Goal: Task Accomplishment & Management: Manage account settings

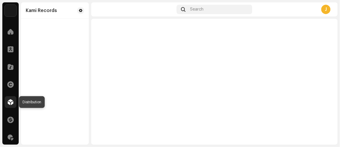
click at [10, 100] on span at bounding box center [11, 102] width 6 height 5
click at [15, 101] on div at bounding box center [11, 102] width 12 height 12
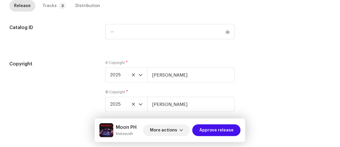
scroll to position [631, 0]
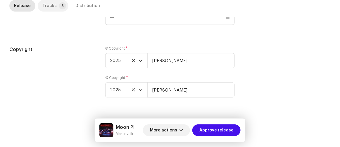
click at [53, 6] on div "Tracks" at bounding box center [49, 6] width 14 height 12
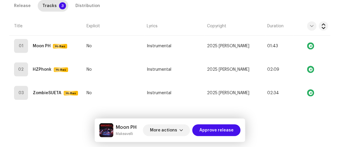
scroll to position [162, 0]
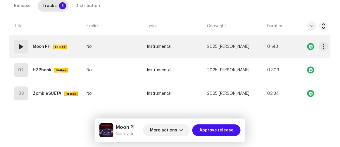
click at [117, 48] on td "No" at bounding box center [114, 46] width 60 height 23
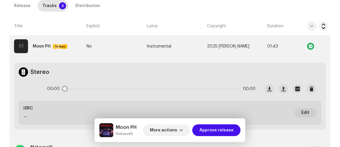
scroll to position [189, 0]
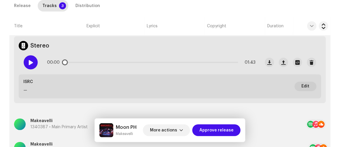
click at [31, 61] on span at bounding box center [30, 62] width 5 height 5
click at [171, 130] on span "More actions" at bounding box center [163, 130] width 27 height 12
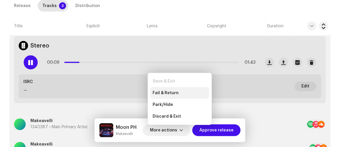
click at [170, 92] on span "Fail & Return" at bounding box center [166, 92] width 26 height 5
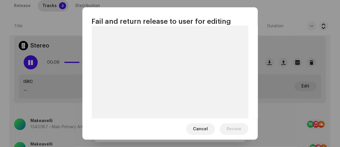
scroll to position [62, 0]
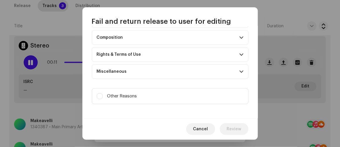
click at [156, 91] on label "Other Reasons" at bounding box center [170, 96] width 157 height 16
click at [103, 93] on input "Other Reasons" at bounding box center [100, 96] width 6 height 6
checkbox input "true"
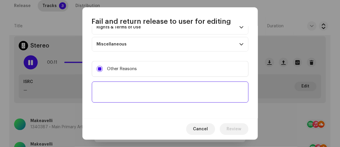
click at [157, 89] on textarea at bounding box center [170, 91] width 157 height 21
paste textarea "Your music released the wrong Album Title: Read More Carefully:https://help.kam…"
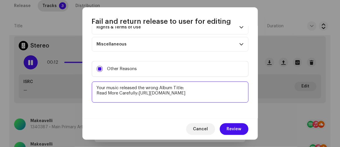
scroll to position [4, 0]
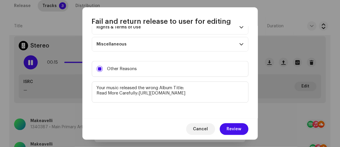
type textarea "Your music released the wrong Album Title: Read More Carefully:https://help.kam…"
click at [231, 127] on span "Review" at bounding box center [234, 129] width 15 height 12
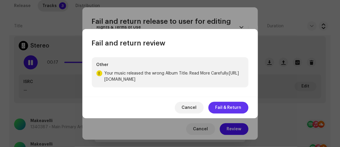
click at [228, 108] on span "Fail & Return" at bounding box center [229, 108] width 26 height 12
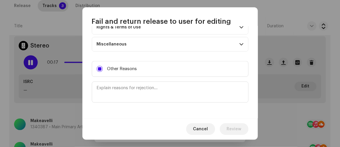
scroll to position [0, 0]
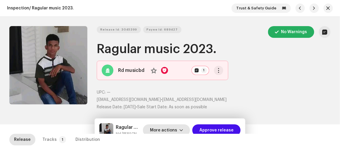
click at [169, 130] on span "More actions" at bounding box center [163, 130] width 27 height 12
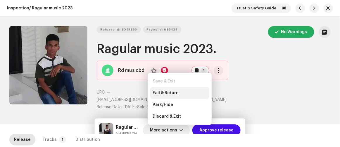
click at [164, 91] on span "Fail & Return" at bounding box center [166, 92] width 26 height 5
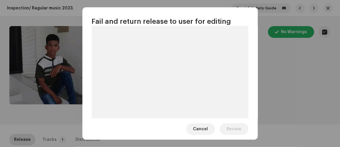
scroll to position [62, 0]
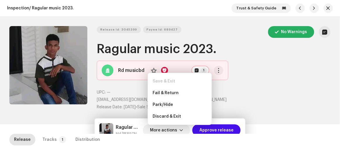
click at [304, 105] on div "Fail and return release to user for editing Indicate a specific error to the us…" at bounding box center [170, 73] width 340 height 147
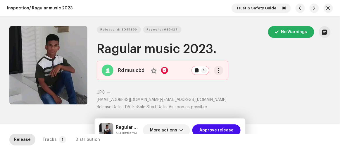
scroll to position [383, 0]
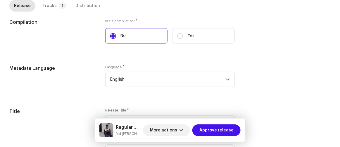
drag, startPoint x: 52, startPoint y: 8, endPoint x: 63, endPoint y: 23, distance: 18.0
click at [52, 8] on div "Tracks" at bounding box center [49, 6] width 14 height 12
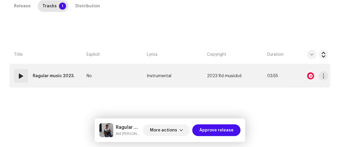
click at [115, 71] on td "No" at bounding box center [114, 75] width 60 height 23
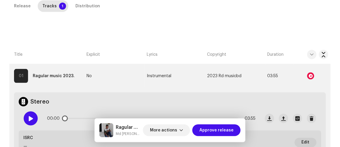
click at [30, 114] on div at bounding box center [31, 118] width 14 height 14
click at [28, 117] on div at bounding box center [31, 118] width 14 height 14
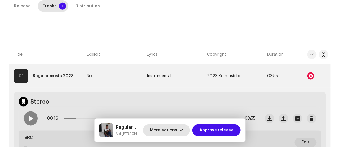
click at [163, 129] on span "More actions" at bounding box center [163, 130] width 27 height 12
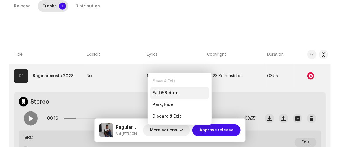
click at [161, 89] on div "Fail & Return" at bounding box center [179, 93] width 59 height 12
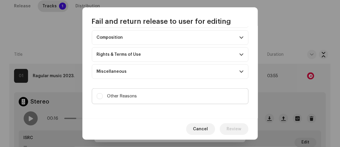
click at [118, 88] on label "Other Reasons" at bounding box center [170, 96] width 157 height 16
click at [103, 93] on input "Other Reasons" at bounding box center [100, 96] width 6 height 6
checkbox input "true"
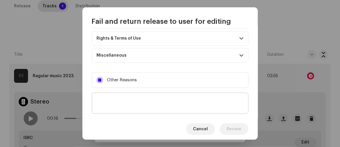
scroll to position [112, 0]
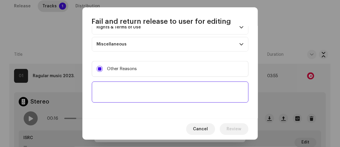
click at [120, 89] on textarea at bounding box center [170, 91] width 157 height 21
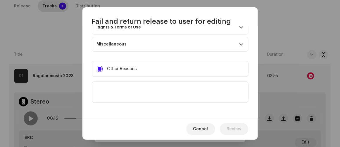
click at [163, 133] on div "Cancel Review" at bounding box center [171, 128] width 176 height 21
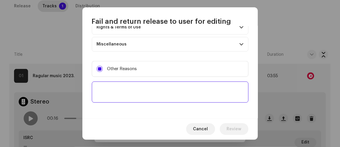
click at [125, 88] on textarea at bounding box center [170, 91] width 157 height 21
paste textarea "The music you want to release duplicates music: It looks like you're trying to …"
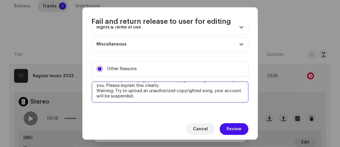
scroll to position [0, 0]
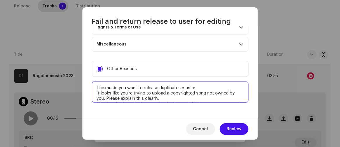
click at [219, 89] on textarea at bounding box center [170, 91] width 157 height 21
click at [203, 84] on textarea at bounding box center [170, 91] width 157 height 21
click at [204, 85] on textarea at bounding box center [170, 91] width 157 height 21
paste textarea "https://open.spotify.com/search/isrc%3AQZDA82104794"
type textarea "The music you want to release duplicates music: https://open.spotify.com/search…"
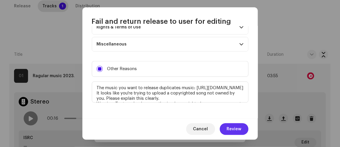
click at [237, 131] on span "Review" at bounding box center [234, 129] width 15 height 12
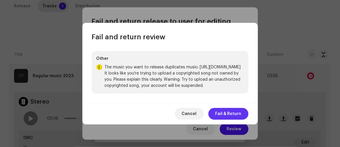
click at [234, 116] on span "Fail & Return" at bounding box center [229, 114] width 26 height 12
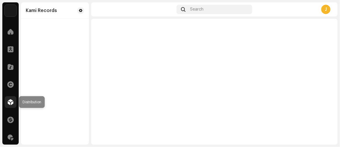
click at [14, 104] on div at bounding box center [11, 102] width 12 height 12
click at [4, 99] on div "Distribution" at bounding box center [10, 102] width 16 height 16
click at [8, 102] on span at bounding box center [11, 102] width 6 height 5
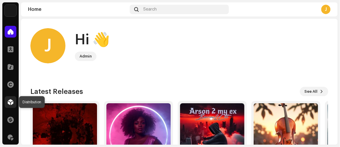
click at [12, 101] on span at bounding box center [11, 102] width 6 height 5
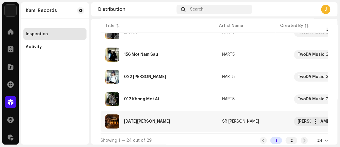
scroll to position [517, 0]
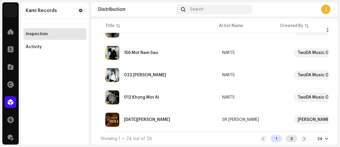
click at [289, 137] on div "2" at bounding box center [292, 138] width 12 height 7
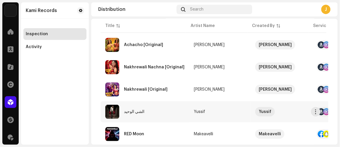
scroll to position [96, 0]
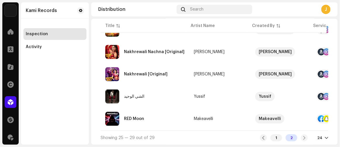
click at [145, 72] on div "Nakhrewali [Original]" at bounding box center [146, 74] width 44 height 4
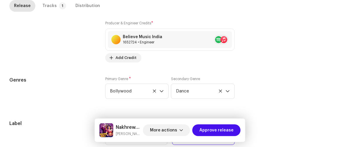
scroll to position [489, 0]
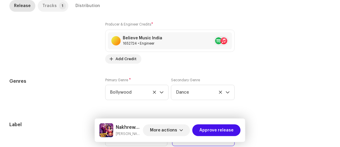
click at [59, 7] on p-badge "1" at bounding box center [62, 5] width 7 height 7
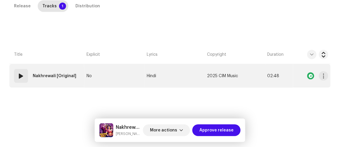
click at [118, 73] on td "No" at bounding box center [114, 75] width 60 height 23
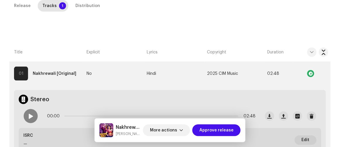
scroll to position [160, 0]
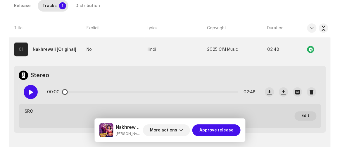
click at [30, 91] on span at bounding box center [30, 92] width 5 height 5
click at [85, 6] on div "Distribution" at bounding box center [88, 6] width 25 height 12
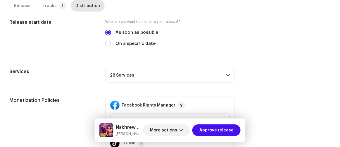
click at [133, 79] on p-accordion-header "28 Services" at bounding box center [170, 75] width 130 height 15
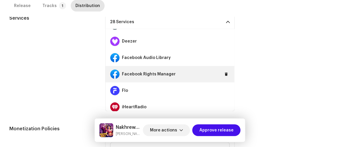
scroll to position [80, 0]
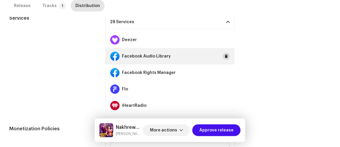
click at [223, 55] on button at bounding box center [226, 56] width 7 height 7
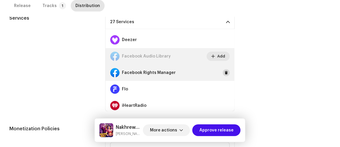
click at [223, 69] on button at bounding box center [226, 72] width 7 height 7
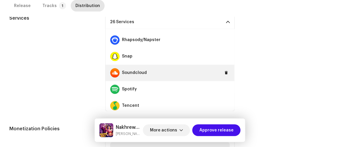
scroll to position [319, 0]
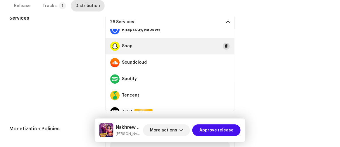
click at [223, 48] on button at bounding box center [226, 46] width 7 height 7
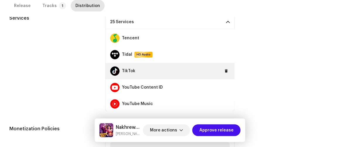
scroll to position [377, 0]
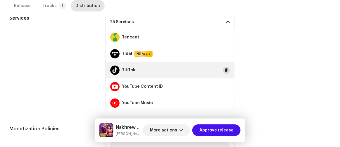
click at [223, 67] on button at bounding box center [226, 70] width 7 height 7
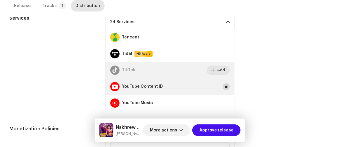
click at [224, 83] on button at bounding box center [226, 86] width 7 height 7
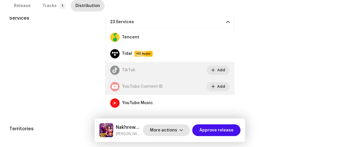
click at [173, 128] on span "More actions" at bounding box center [163, 130] width 27 height 12
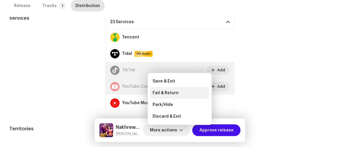
click at [168, 92] on span "Fail & Return" at bounding box center [166, 92] width 26 height 5
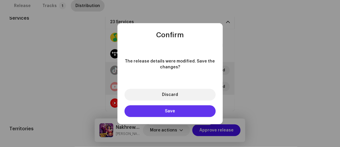
click at [163, 108] on button "Save" at bounding box center [170, 111] width 91 height 12
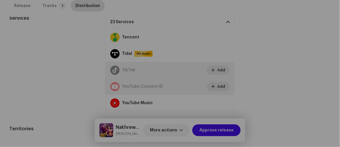
click at [19, 72] on div "Fail and return release to user for editing Indicate a specific error to the us…" at bounding box center [170, 73] width 340 height 147
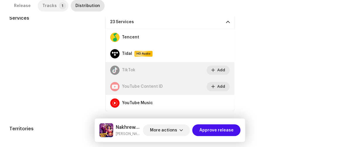
click at [52, 7] on div "Tracks" at bounding box center [49, 6] width 14 height 12
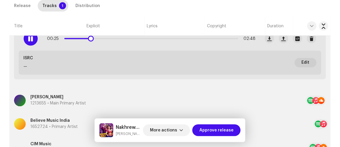
click at [34, 37] on div at bounding box center [31, 39] width 14 height 14
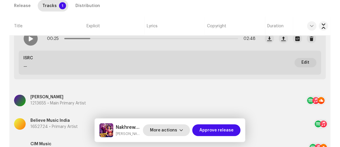
click at [171, 131] on span "More actions" at bounding box center [163, 130] width 27 height 12
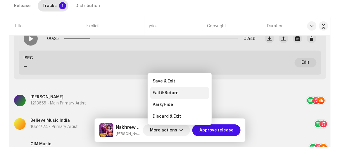
click at [172, 91] on span "Fail & Return" at bounding box center [166, 92] width 26 height 5
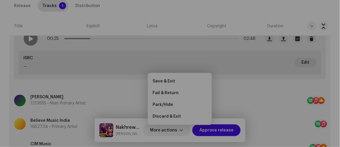
click at [4, 64] on div "Fail and return release to user for editing Indicate a specific error to the us…" at bounding box center [170, 73] width 340 height 147
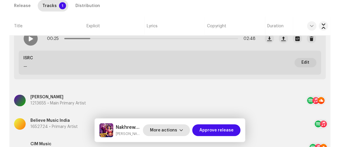
drag, startPoint x: 215, startPoint y: 130, endPoint x: 187, endPoint y: 125, distance: 28.9
click at [215, 130] on span "Approve release" at bounding box center [217, 130] width 34 height 12
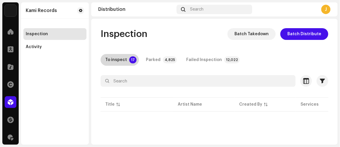
click at [114, 56] on div "To inspect" at bounding box center [116, 60] width 22 height 12
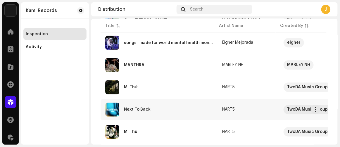
scroll to position [255, 0]
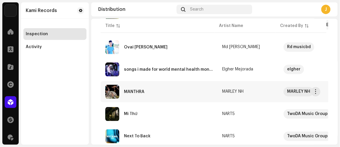
click at [143, 90] on div "MANTHRA" at bounding box center [134, 92] width 20 height 4
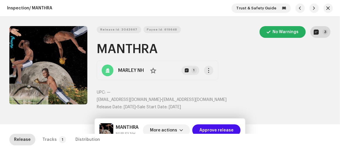
click at [320, 33] on button "3" at bounding box center [321, 32] width 20 height 12
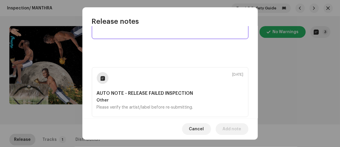
scroll to position [53, 0]
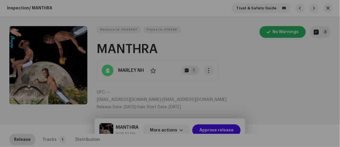
click at [337, 88] on div "Release notes Oct 6, 2025 AUTO NOTE - RELEASE FAILED INSPECTION Other Please ve…" at bounding box center [170, 73] width 340 height 147
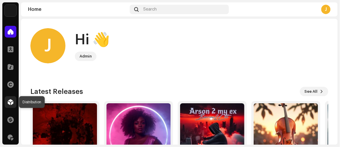
click at [11, 98] on div at bounding box center [11, 102] width 12 height 12
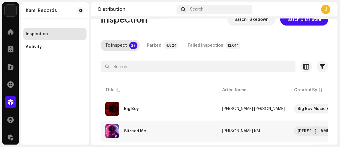
scroll to position [26, 0]
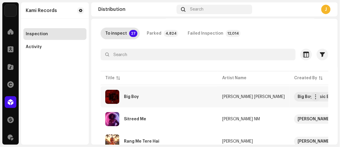
click at [142, 96] on div "Big Boy" at bounding box center [159, 97] width 108 height 14
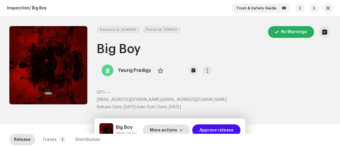
click at [167, 128] on span "More actions" at bounding box center [163, 130] width 27 height 12
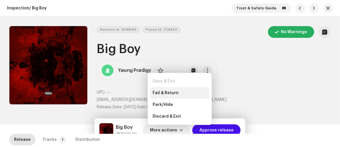
click at [165, 88] on div "Fail & Return" at bounding box center [179, 93] width 59 height 12
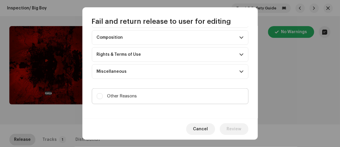
click at [154, 94] on label "Other Reasons" at bounding box center [170, 96] width 157 height 16
click at [103, 94] on input "Other Reasons" at bounding box center [100, 96] width 6 height 6
checkbox input "true"
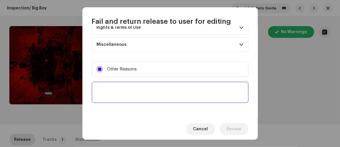
scroll to position [112, 0]
click at [158, 91] on textarea at bounding box center [170, 91] width 157 height 21
paste textarea "To ensure the intellectual property of your high-profile artist and to protect …"
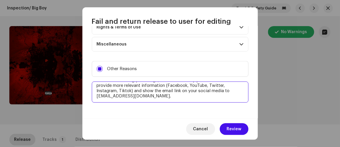
scroll to position [0, 0]
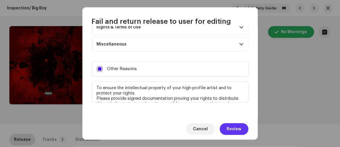
type textarea "To ensure the intellectual property of your high-profile artist and to protect …"
click at [234, 127] on span "Review" at bounding box center [234, 129] width 15 height 12
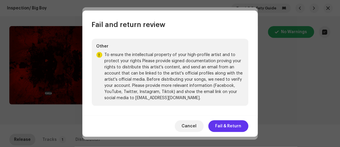
click at [217, 123] on span "Fail & Return" at bounding box center [229, 126] width 26 height 12
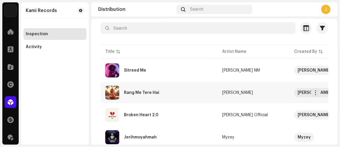
scroll to position [53, 0]
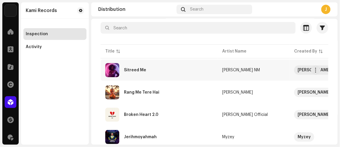
click at [160, 70] on div "Sitreed Me" at bounding box center [159, 70] width 108 height 14
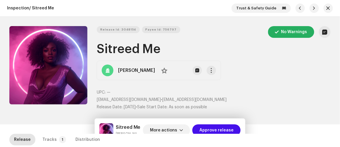
drag, startPoint x: 149, startPoint y: 99, endPoint x: 215, endPoint y: 98, distance: 65.6
click at [215, 98] on p "karan875754@gmail.com • karan875754@gmail.com" at bounding box center [214, 100] width 234 height 6
copy p "karan875754@gmail.com"
click at [170, 127] on span "More actions" at bounding box center [163, 130] width 27 height 12
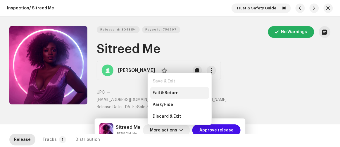
click at [166, 90] on span "Fail & Return" at bounding box center [166, 92] width 26 height 5
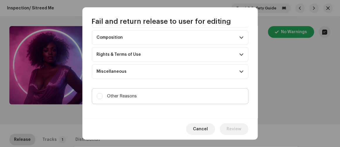
click at [155, 91] on label "Other Reasons" at bounding box center [170, 96] width 157 height 16
click at [103, 93] on input "Other Reasons" at bounding box center [100, 96] width 6 height 6
checkbox input "true"
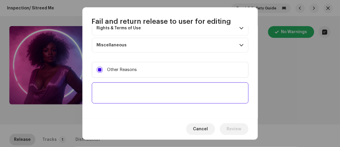
scroll to position [112, 0]
click at [159, 93] on textarea at bounding box center [170, 91] width 157 height 21
paste textarea "To ensure the intellectual property of your high-profile artist and to protect …"
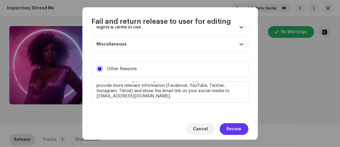
type textarea "To ensure the intellectual property of your high-profile artist and to protect …"
click at [238, 128] on span "Review" at bounding box center [234, 129] width 15 height 12
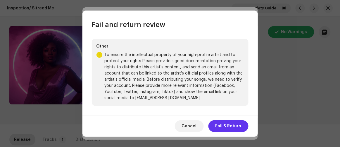
click at [233, 127] on span "Fail & Return" at bounding box center [229, 126] width 26 height 12
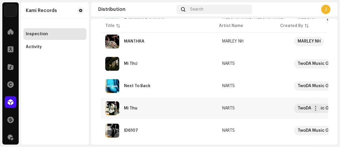
scroll to position [505, 0]
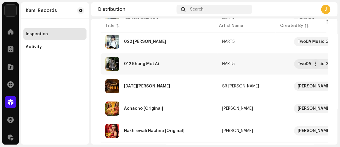
click at [151, 62] on div "012 Khong Mot Ai" at bounding box center [141, 64] width 35 height 4
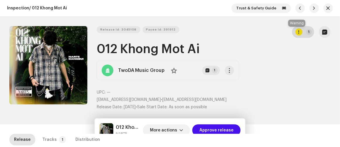
click at [296, 34] on div "button" at bounding box center [299, 31] width 7 height 7
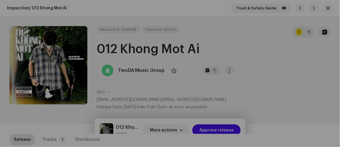
drag, startPoint x: 311, startPoint y: 73, endPoint x: 205, endPoint y: 66, distance: 106.2
click at [310, 73] on div "Errors & Warnings Error Warnings 1 Please review these warnings to see if you n…" at bounding box center [170, 73] width 340 height 147
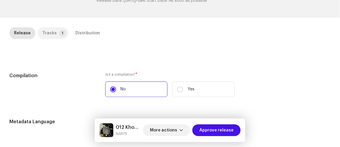
click at [49, 30] on div "Tracks" at bounding box center [49, 33] width 14 height 12
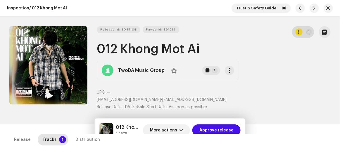
click at [296, 31] on div "button" at bounding box center [299, 31] width 7 height 7
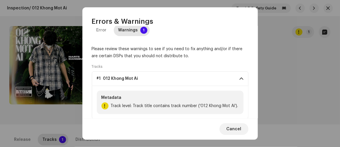
scroll to position [21, 0]
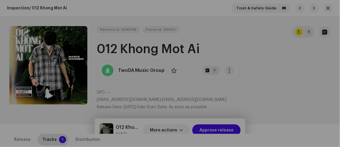
drag, startPoint x: 318, startPoint y: 90, endPoint x: 314, endPoint y: 92, distance: 5.1
click at [318, 90] on div "Errors & Warnings Error Warnings 1 Please review these warnings to see if you n…" at bounding box center [170, 73] width 340 height 147
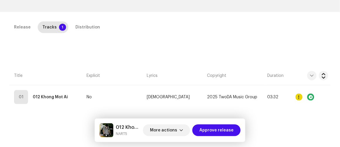
scroll to position [133, 0]
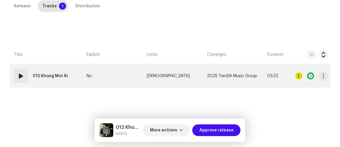
click at [124, 79] on td "No" at bounding box center [114, 75] width 60 height 23
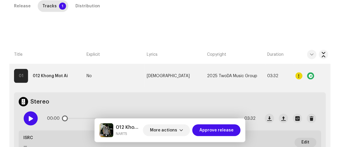
click at [30, 114] on div at bounding box center [31, 118] width 14 height 14
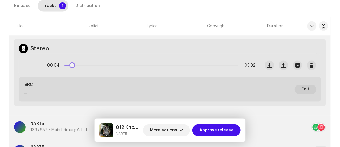
drag, startPoint x: 66, startPoint y: 64, endPoint x: 114, endPoint y: 66, distance: 47.4
click at [114, 66] on div "00:04 03:32" at bounding box center [151, 65] width 209 height 12
click at [31, 64] on span at bounding box center [30, 65] width 5 height 5
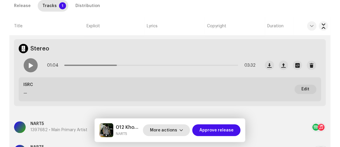
click at [161, 129] on span "More actions" at bounding box center [163, 130] width 27 height 12
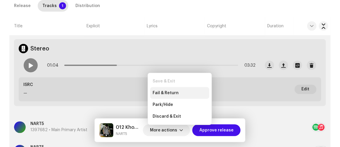
click at [163, 93] on span "Fail & Return" at bounding box center [166, 92] width 26 height 5
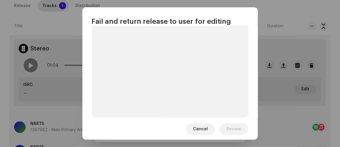
scroll to position [62, 0]
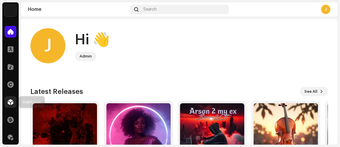
click at [9, 102] on span at bounding box center [11, 102] width 6 height 5
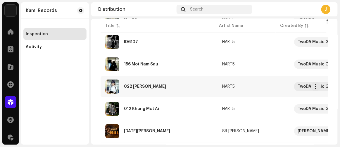
scroll to position [517, 0]
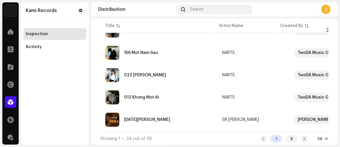
drag, startPoint x: 290, startPoint y: 135, endPoint x: 286, endPoint y: 133, distance: 4.9
click at [290, 136] on div "2" at bounding box center [292, 138] width 12 height 7
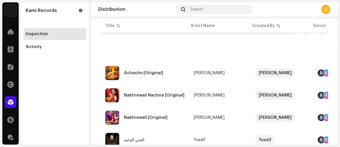
scroll to position [80, 0]
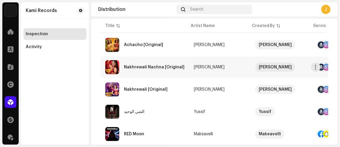
click at [142, 68] on div "Nakhrewali Nachna [Original]" at bounding box center [154, 67] width 61 height 4
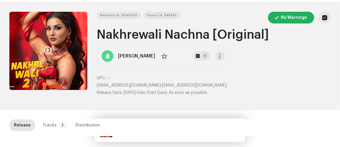
scroll to position [26, 0]
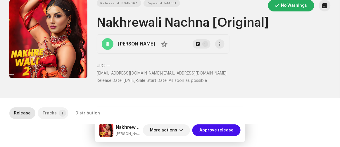
click at [48, 113] on div "Tracks" at bounding box center [49, 113] width 14 height 12
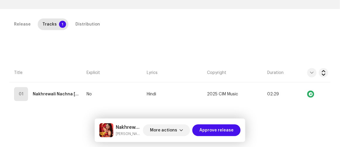
scroll to position [133, 0]
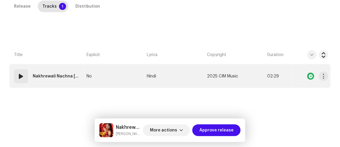
click at [113, 74] on td "No" at bounding box center [114, 75] width 60 height 23
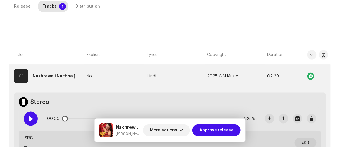
click at [27, 119] on div at bounding box center [31, 119] width 14 height 14
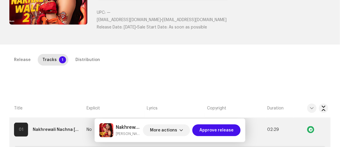
scroll to position [160, 0]
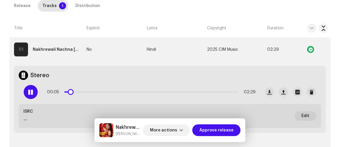
click at [30, 91] on span at bounding box center [30, 92] width 5 height 5
click at [86, 11] on div "Distribution" at bounding box center [88, 6] width 25 height 12
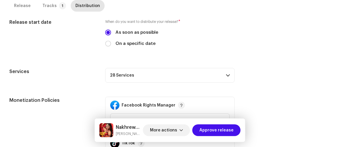
click at [148, 75] on p-accordion-header "28 Services" at bounding box center [170, 75] width 130 height 15
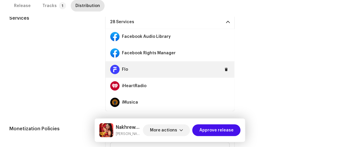
scroll to position [80, 0]
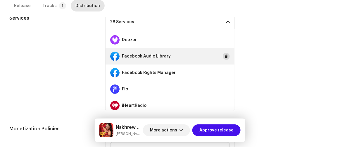
click at [223, 55] on button at bounding box center [226, 56] width 7 height 7
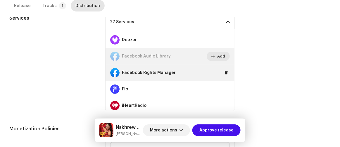
click at [219, 70] on div "Facebook Rights Manager" at bounding box center [170, 72] width 129 height 16
click at [225, 72] on button at bounding box center [226, 72] width 7 height 7
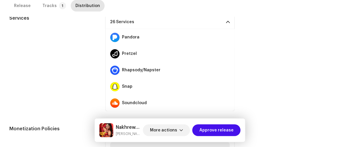
scroll to position [292, 0]
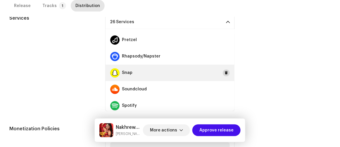
click at [225, 71] on span at bounding box center [227, 73] width 4 height 5
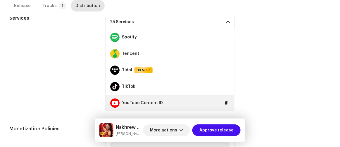
scroll to position [372, 0]
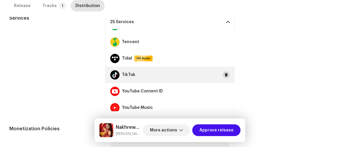
click at [225, 73] on span at bounding box center [227, 75] width 4 height 5
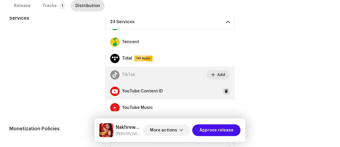
click at [225, 90] on span at bounding box center [227, 91] width 4 height 5
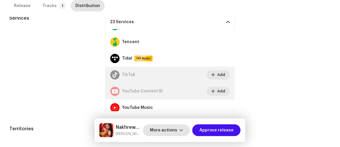
click at [164, 128] on span "More actions" at bounding box center [163, 130] width 27 height 12
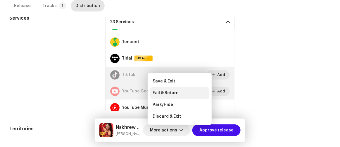
click at [159, 93] on span "Fail & Return" at bounding box center [166, 92] width 26 height 5
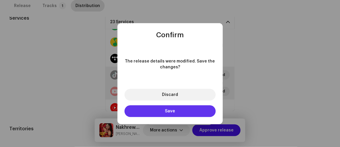
click at [157, 108] on button "Save" at bounding box center [170, 111] width 91 height 12
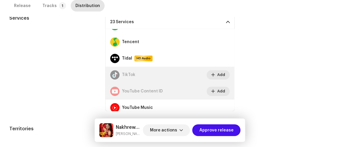
click at [61, 71] on div "Fail and return release to user for editing Indicate a specific error to the us…" at bounding box center [170, 73] width 340 height 147
click at [205, 126] on span "Approve release" at bounding box center [217, 130] width 34 height 12
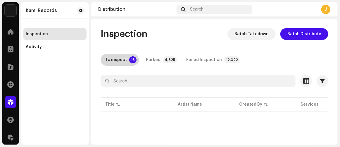
click at [118, 60] on div "To inspect" at bounding box center [116, 60] width 22 height 12
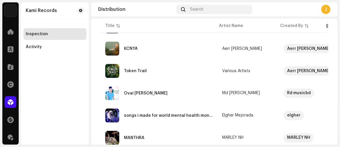
scroll to position [213, 0]
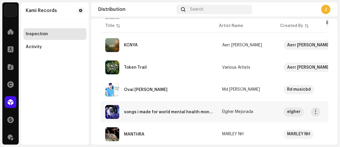
click at [136, 105] on div "songs i made for world mental health month" at bounding box center [159, 112] width 108 height 14
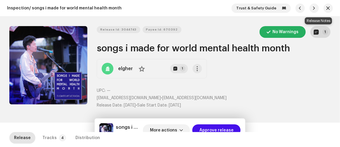
click at [323, 32] on p-badge "1" at bounding box center [326, 32] width 6 height 6
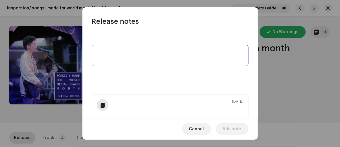
scroll to position [49, 0]
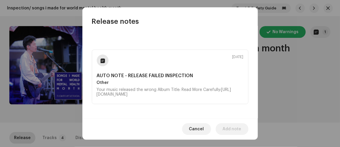
drag, startPoint x: 127, startPoint y: 92, endPoint x: 88, endPoint y: 83, distance: 40.3
click at [88, 83] on div "Oct 6, 2025 AUTO NOTE - RELEASE FAILED INSPECTION Other Your music released the…" at bounding box center [171, 72] width 176 height 92
copy div "Your music released the wrong Album Title: Read More Carefully:https://help.kam…"
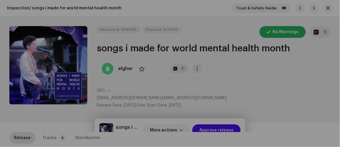
click at [314, 98] on div "Release notes Oct 6, 2025 AUTO NOTE - RELEASE FAILED INSPECTION Other Your musi…" at bounding box center [170, 73] width 340 height 147
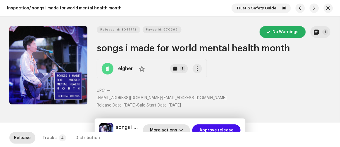
click at [159, 130] on span "More actions" at bounding box center [163, 130] width 27 height 12
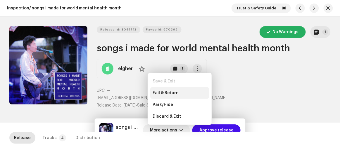
click at [164, 92] on span "Fail & Return" at bounding box center [166, 92] width 26 height 5
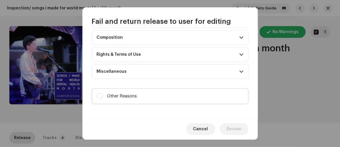
click at [160, 95] on label "Other Reasons" at bounding box center [170, 96] width 157 height 16
click at [103, 95] on input "Other Reasons" at bounding box center [100, 96] width 6 height 6
checkbox input "true"
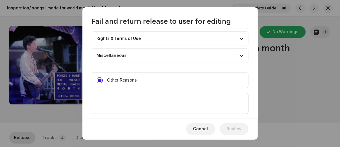
scroll to position [112, 0]
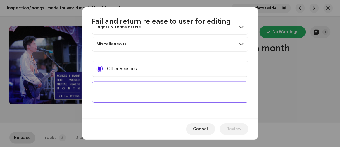
click at [160, 93] on textarea at bounding box center [170, 91] width 157 height 21
paste textarea "Your music released the wrong Album Title: Read More Carefully:[URL][DOMAIN_NAM…"
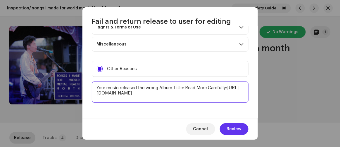
type textarea "Your music released the wrong Album Title: Read More Carefully:[URL][DOMAIN_NAM…"
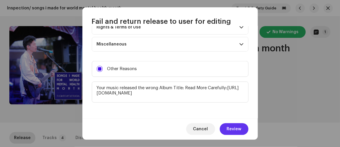
click at [231, 129] on span "Review" at bounding box center [234, 129] width 15 height 12
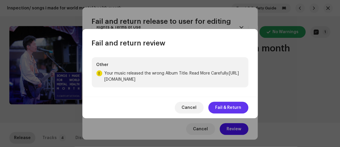
drag, startPoint x: 221, startPoint y: 109, endPoint x: 219, endPoint y: 102, distance: 7.0
click at [221, 109] on span "Fail & Return" at bounding box center [229, 108] width 26 height 12
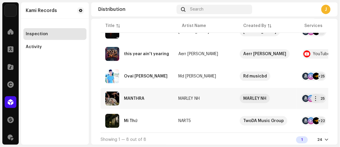
scroll to position [162, 0]
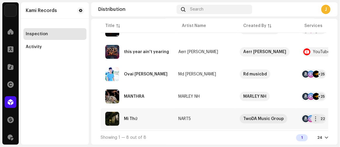
click at [147, 124] on td "Mi Thứ" at bounding box center [137, 118] width 73 height 21
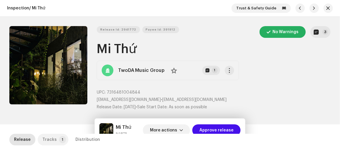
click at [49, 136] on div "Tracks" at bounding box center [49, 139] width 14 height 12
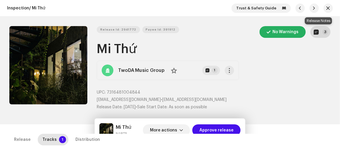
click at [323, 33] on p-badge "3" at bounding box center [326, 32] width 6 height 6
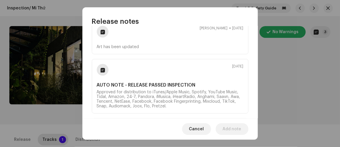
scroll to position [80, 0]
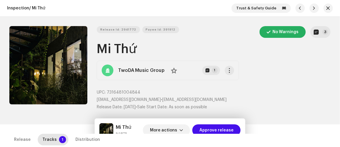
click at [287, 86] on div "Release notes Danh Đạt Lê Oct 6, 2025 Art has been updated Jul 11, 2025 AUTO NO…" at bounding box center [170, 73] width 340 height 147
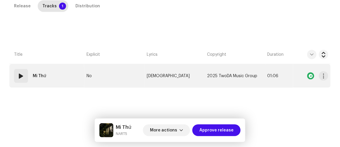
click at [116, 72] on td "No" at bounding box center [114, 75] width 60 height 23
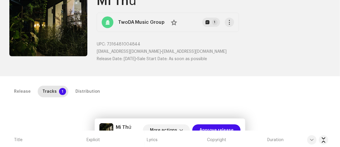
scroll to position [26, 0]
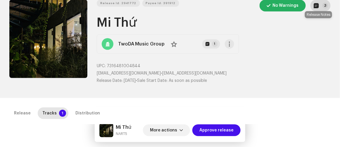
click at [324, 9] on button "3" at bounding box center [321, 6] width 20 height 12
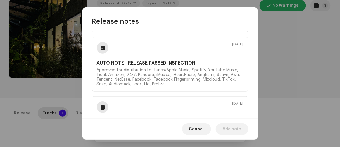
scroll to position [106, 0]
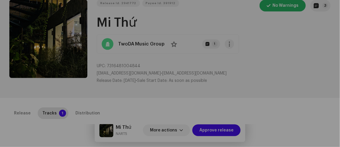
click at [285, 84] on div "Release notes Danh Đạt Lê Oct 6, 2025 Art has been updated Jul 11, 2025 AUTO NO…" at bounding box center [170, 73] width 340 height 147
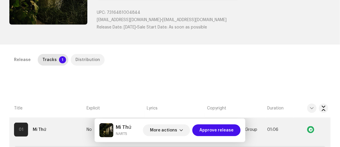
click at [85, 58] on div "Distribution" at bounding box center [88, 60] width 25 height 12
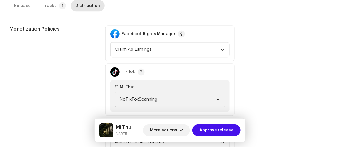
scroll to position [200, 0]
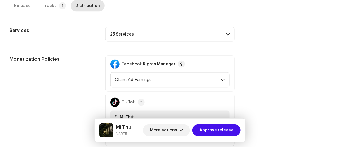
click at [192, 36] on p-accordion-header "25 Services" at bounding box center [170, 34] width 130 height 15
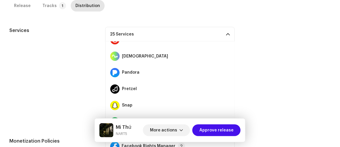
scroll to position [328, 0]
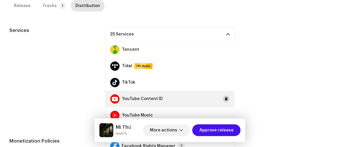
click at [225, 97] on span at bounding box center [227, 99] width 4 height 5
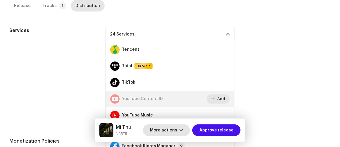
click at [174, 131] on span "More actions" at bounding box center [163, 130] width 27 height 12
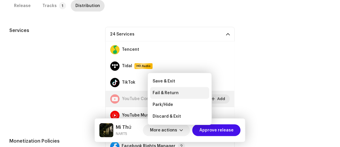
click at [163, 91] on span "Fail & Return" at bounding box center [166, 92] width 26 height 5
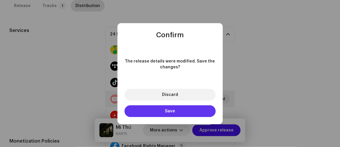
click at [168, 113] on button "Save" at bounding box center [170, 111] width 91 height 12
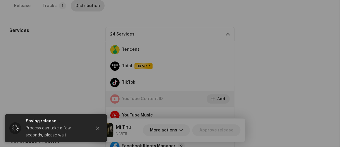
click at [303, 75] on div "Fail and return release to user for editing Indicate a specific error to the us…" at bounding box center [170, 73] width 340 height 147
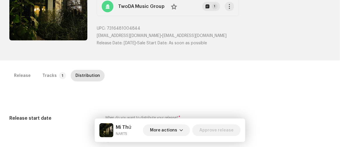
scroll to position [121, 0]
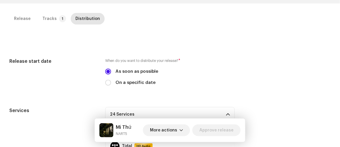
drag, startPoint x: 292, startPoint y: 121, endPoint x: 270, endPoint y: 110, distance: 24.7
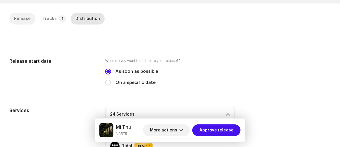
click at [19, 13] on div "Release" at bounding box center [22, 19] width 17 height 12
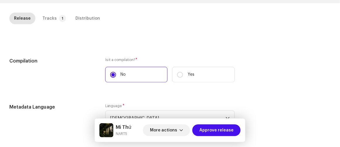
scroll to position [73, 0]
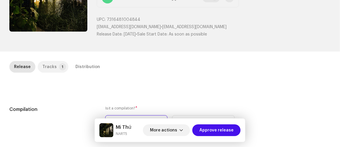
click at [49, 70] on div "Tracks" at bounding box center [49, 67] width 14 height 12
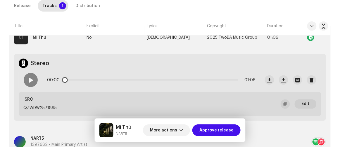
scroll to position [179, 0]
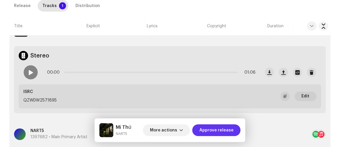
click at [223, 133] on span "Approve release" at bounding box center [217, 130] width 34 height 12
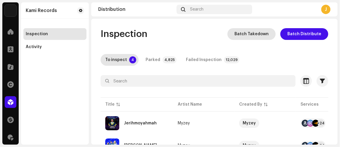
click at [237, 31] on span "Batch Takedown" at bounding box center [252, 34] width 34 height 12
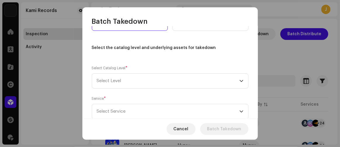
scroll to position [26, 0]
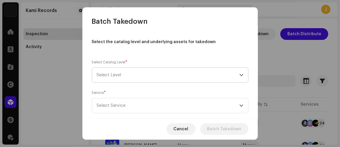
click at [133, 74] on span "Select Level" at bounding box center [168, 75] width 143 height 15
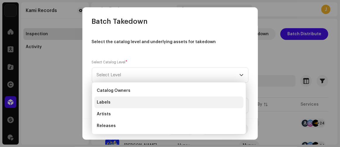
click at [111, 101] on li "Labels" at bounding box center [169, 102] width 149 height 12
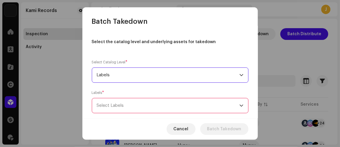
click at [118, 104] on div "Select Labels" at bounding box center [168, 105] width 143 height 15
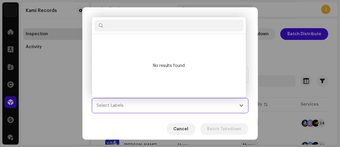
scroll to position [3, 25]
click at [140, 21] on input "text" at bounding box center [169, 26] width 149 height 12
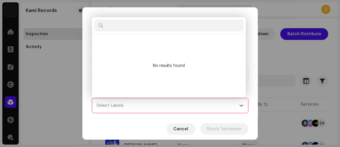
paste input "Oliwia Radomska"
click at [117, 28] on input "Oliwia Radomska" at bounding box center [169, 26] width 149 height 12
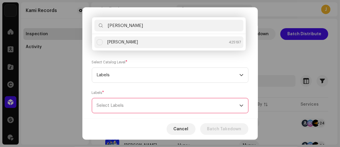
type input "Oliwia Radomska"
click at [149, 42] on div "Oliwia Radomska 425197" at bounding box center [174, 42] width 134 height 6
checkbox input "true"
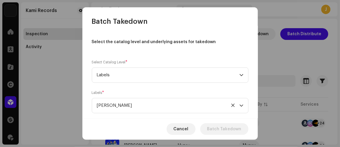
scroll to position [97, 0]
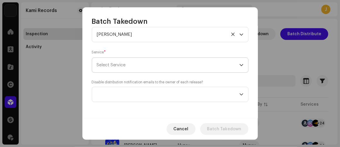
click at [145, 66] on span "Select Service" at bounding box center [168, 65] width 143 height 15
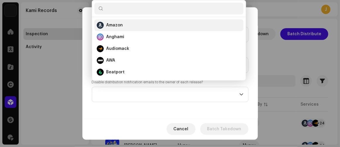
click at [135, 25] on div "Amazon" at bounding box center [169, 25] width 145 height 7
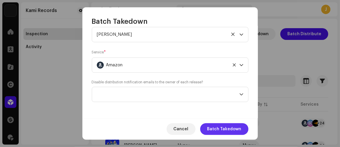
click at [218, 128] on span "Batch Takedown" at bounding box center [225, 129] width 34 height 12
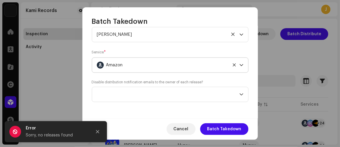
click at [147, 67] on div "Amazon" at bounding box center [163, 65] width 133 height 15
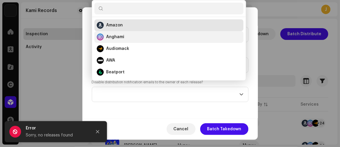
click at [139, 35] on div "Anghami" at bounding box center [169, 36] width 145 height 7
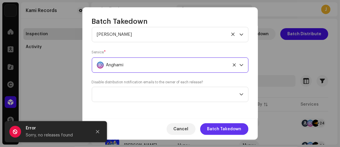
click at [217, 127] on span "Batch Takedown" at bounding box center [225, 129] width 34 height 12
click at [181, 63] on div "Anghami" at bounding box center [163, 65] width 133 height 15
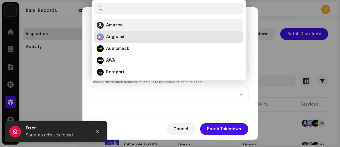
click at [148, 23] on div "Amazon" at bounding box center [169, 25] width 145 height 7
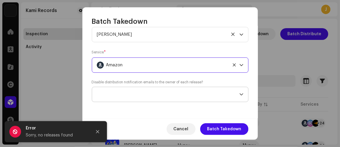
click at [161, 92] on span at bounding box center [168, 94] width 143 height 15
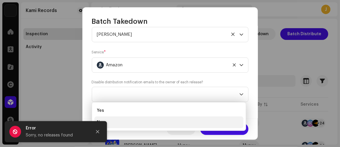
click at [133, 123] on li "No" at bounding box center [169, 122] width 149 height 12
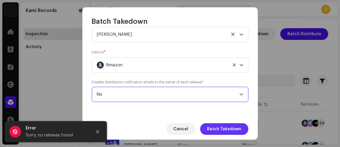
click at [215, 128] on span "Batch Takedown" at bounding box center [225, 129] width 34 height 12
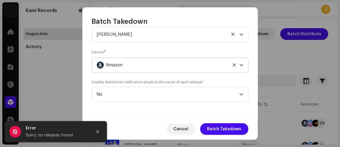
click at [169, 64] on div "Amazon" at bounding box center [163, 65] width 133 height 15
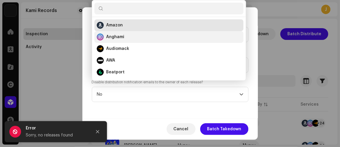
click at [144, 36] on div "Anghami" at bounding box center [169, 36] width 145 height 7
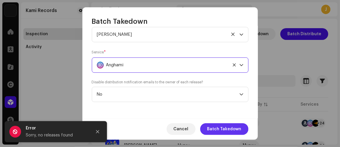
click at [218, 128] on span "Batch Takedown" at bounding box center [225, 129] width 34 height 12
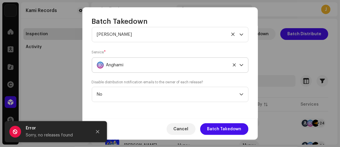
click at [177, 63] on div "Anghami" at bounding box center [163, 65] width 133 height 15
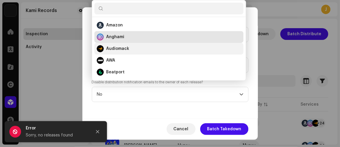
click at [140, 48] on div "Audiomack" at bounding box center [169, 48] width 145 height 7
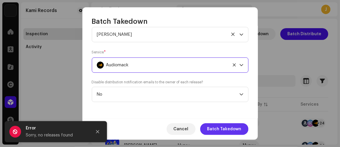
click at [215, 126] on span "Batch Takedown" at bounding box center [225, 129] width 34 height 12
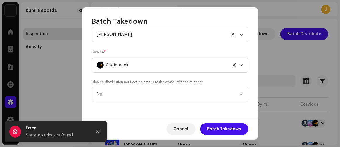
click at [179, 62] on div "Audiomack" at bounding box center [163, 65] width 133 height 15
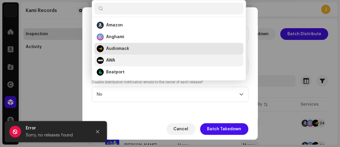
click at [133, 59] on div "AWA" at bounding box center [169, 60] width 145 height 7
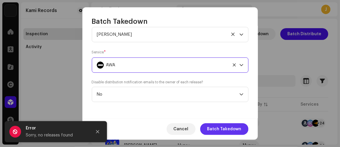
click at [217, 126] on span "Batch Takedown" at bounding box center [225, 129] width 34 height 12
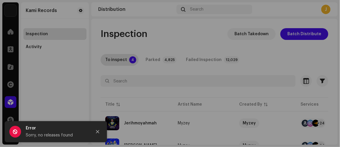
click at [276, 53] on div "Batch Takedown Select Catalog Input IDs Select the catalog level and underlying…" at bounding box center [170, 73] width 340 height 147
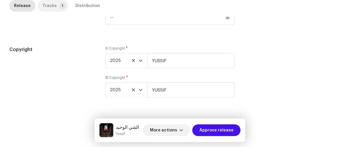
click at [45, 5] on div "Tracks" at bounding box center [49, 6] width 14 height 12
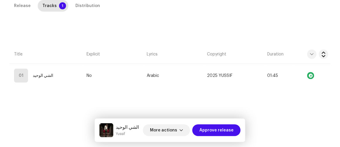
scroll to position [133, 0]
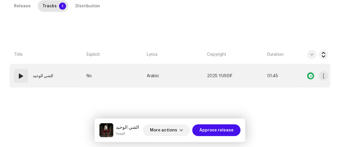
click at [117, 73] on td "No" at bounding box center [114, 75] width 60 height 23
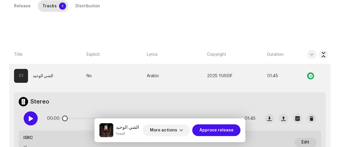
click at [30, 118] on span at bounding box center [30, 118] width 5 height 5
click at [31, 118] on span at bounding box center [30, 118] width 5 height 5
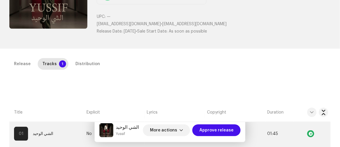
scroll to position [0, 0]
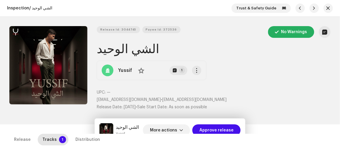
drag, startPoint x: 97, startPoint y: 51, endPoint x: 145, endPoint y: 51, distance: 48.0
click at [145, 51] on h1 "الشي الوحيد" at bounding box center [214, 48] width 234 height 13
copy h1 "الشي الوحيد"
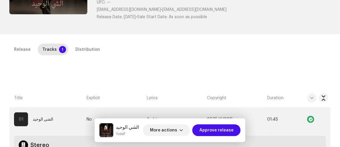
scroll to position [160, 0]
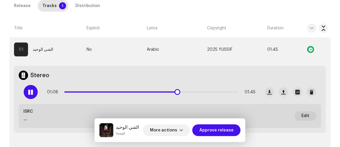
click at [30, 87] on div at bounding box center [31, 92] width 14 height 14
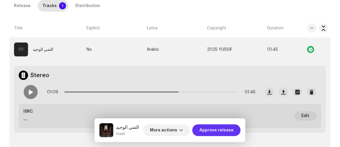
click at [218, 135] on span "Approve release" at bounding box center [217, 130] width 34 height 12
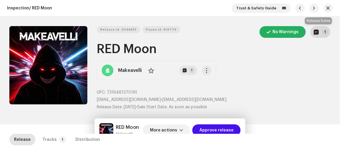
click at [317, 31] on button "1" at bounding box center [321, 32] width 20 height 12
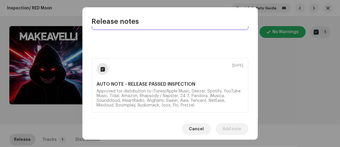
scroll to position [44, 0]
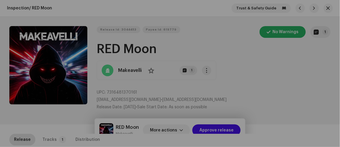
click at [282, 96] on div "Release notes Oct 5, 2025 AUTO NOTE - RELEASE PASSED INSPECTION Approved for di…" at bounding box center [170, 73] width 340 height 147
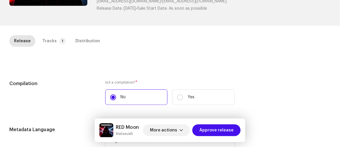
scroll to position [133, 0]
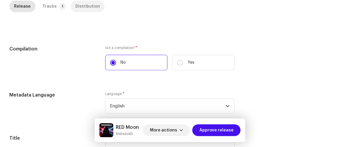
click at [83, 6] on div "Distribution" at bounding box center [88, 7] width 25 height 12
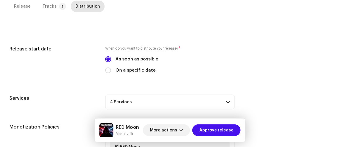
scroll to position [186, 0]
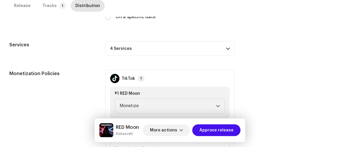
click at [161, 47] on p-accordion-header "4 Services" at bounding box center [170, 48] width 130 height 15
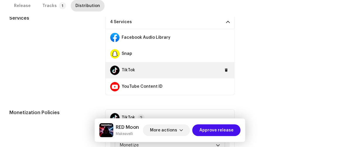
scroll to position [239, 0]
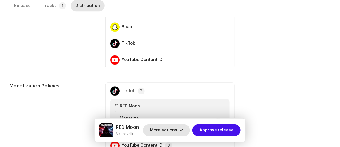
click at [166, 130] on span "More actions" at bounding box center [163, 130] width 27 height 12
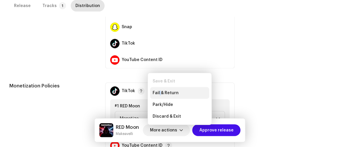
click at [160, 90] on div "Fail & Return" at bounding box center [179, 93] width 59 height 12
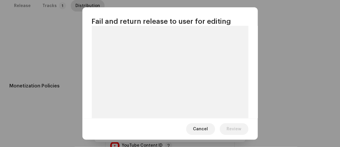
scroll to position [62, 0]
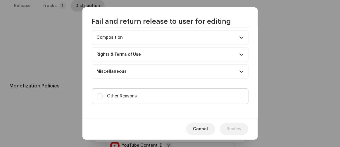
click at [151, 101] on label "Other Reasons" at bounding box center [170, 96] width 157 height 16
click at [103, 99] on input "Other Reasons" at bounding box center [100, 96] width 6 height 6
checkbox input "true"
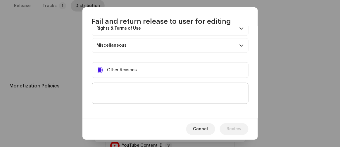
scroll to position [112, 0]
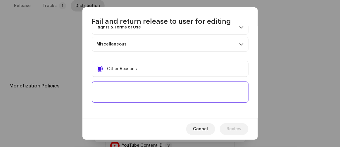
click at [156, 95] on textarea at bounding box center [170, 91] width 157 height 21
paste textarea "To avoid copyright infringement and content ID abuse, please don't deliver to Y…"
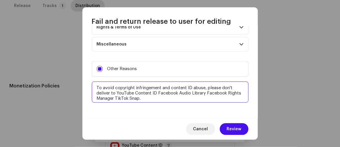
scroll to position [4, 0]
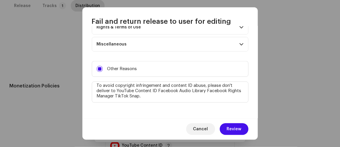
type textarea "To avoid copyright infringement and content ID abuse, please don't deliver to Y…"
click at [239, 127] on span "Review" at bounding box center [234, 129] width 15 height 12
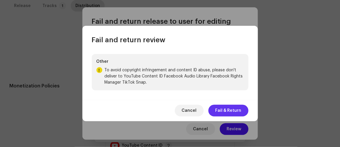
click at [224, 106] on span "Fail & Return" at bounding box center [229, 110] width 26 height 12
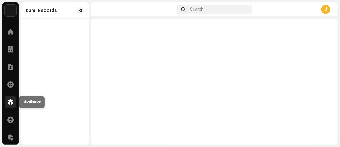
click at [7, 99] on div at bounding box center [11, 102] width 12 height 12
click at [8, 101] on span at bounding box center [11, 102] width 6 height 5
click at [6, 101] on div at bounding box center [11, 102] width 12 height 12
click at [5, 100] on div at bounding box center [11, 102] width 12 height 12
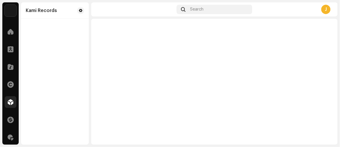
click at [5, 100] on div at bounding box center [11, 102] width 12 height 12
click at [8, 100] on span at bounding box center [11, 102] width 6 height 5
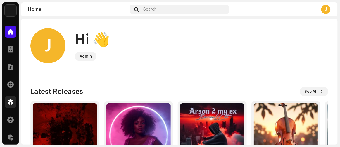
click at [7, 104] on div at bounding box center [11, 102] width 12 height 12
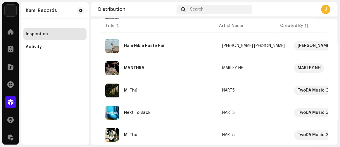
scroll to position [517, 0]
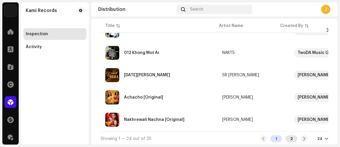
click at [288, 136] on div "2" at bounding box center [292, 138] width 12 height 7
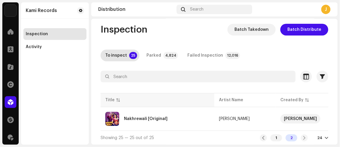
scroll to position [6, 0]
click at [275, 136] on div "1" at bounding box center [277, 137] width 12 height 7
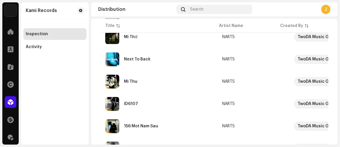
scroll to position [517, 0]
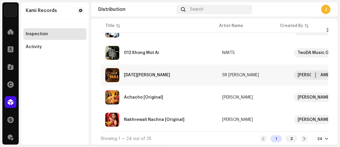
click at [135, 73] on div "[DATE][PERSON_NAME]" at bounding box center [147, 75] width 46 height 4
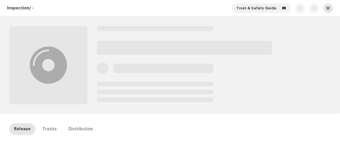
click at [327, 9] on span "button" at bounding box center [329, 8] width 4 height 5
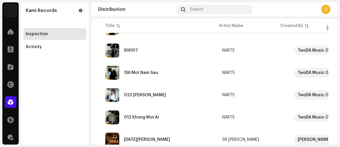
scroll to position [479, 0]
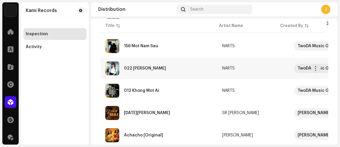
click at [154, 66] on div "022 [PERSON_NAME]" at bounding box center [145, 68] width 42 height 4
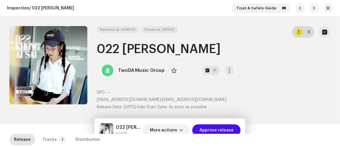
click at [293, 33] on button "1" at bounding box center [303, 32] width 22 height 12
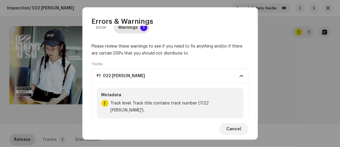
scroll to position [21, 0]
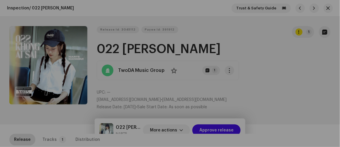
click at [279, 92] on div "Errors & Warnings Error Warnings 1 Please review these warnings to see if you n…" at bounding box center [170, 73] width 340 height 147
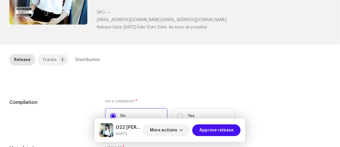
click at [51, 58] on div "Tracks" at bounding box center [49, 60] width 14 height 12
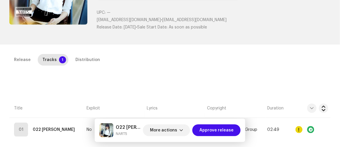
scroll to position [133, 0]
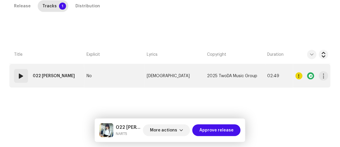
click at [117, 72] on td "No" at bounding box center [114, 75] width 60 height 23
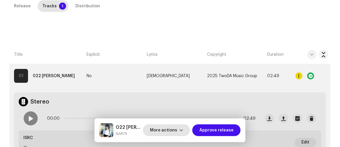
click at [168, 129] on span "More actions" at bounding box center [163, 130] width 27 height 12
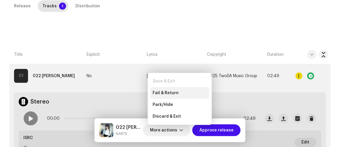
click at [168, 94] on span "Fail & Return" at bounding box center [166, 92] width 26 height 5
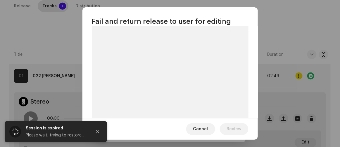
scroll to position [62, 0]
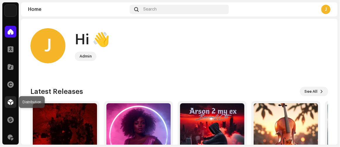
click at [9, 100] on span at bounding box center [11, 102] width 6 height 5
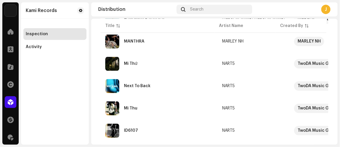
scroll to position [517, 0]
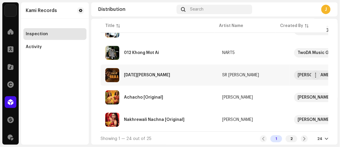
click at [167, 72] on div "[DATE][PERSON_NAME]" at bounding box center [159, 75] width 108 height 14
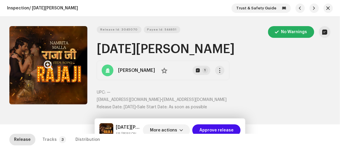
scroll to position [160, 0]
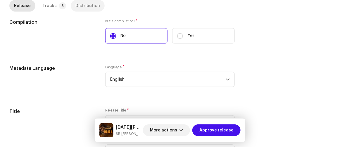
click at [82, 6] on div "Distribution" at bounding box center [88, 6] width 25 height 12
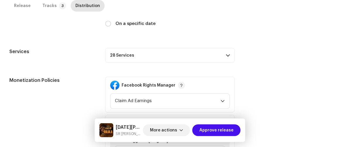
scroll to position [212, 0]
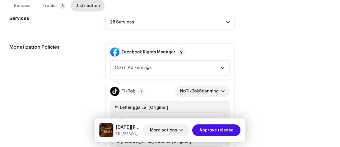
click at [154, 26] on p-accordion-header "28 Services" at bounding box center [170, 22] width 130 height 15
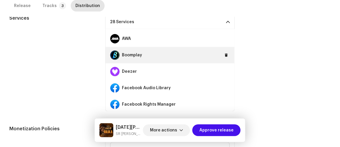
scroll to position [53, 0]
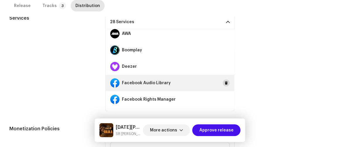
click at [225, 80] on span at bounding box center [227, 82] width 4 height 5
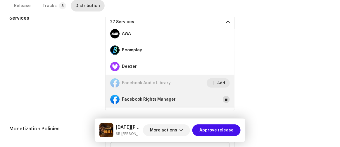
click at [225, 100] on span at bounding box center [227, 99] width 4 height 5
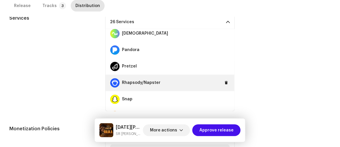
scroll to position [292, 0]
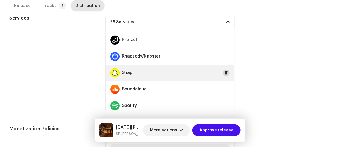
click at [225, 71] on span at bounding box center [227, 73] width 4 height 5
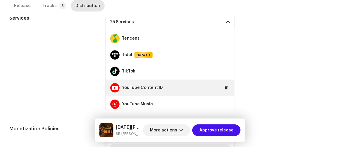
scroll to position [377, 0]
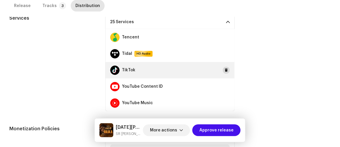
click at [225, 69] on span at bounding box center [227, 70] width 4 height 5
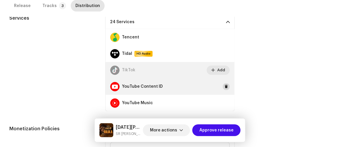
click at [225, 87] on span at bounding box center [227, 86] width 4 height 5
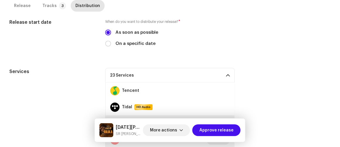
scroll to position [239, 0]
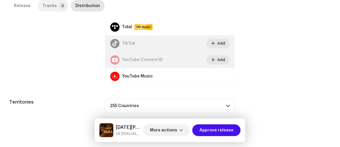
drag, startPoint x: 51, startPoint y: 4, endPoint x: 49, endPoint y: 8, distance: 3.9
click at [50, 4] on div "Tracks" at bounding box center [49, 6] width 14 height 12
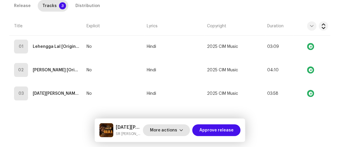
click at [166, 129] on span "More actions" at bounding box center [163, 130] width 27 height 12
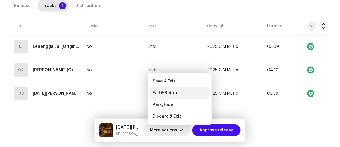
click at [165, 92] on span "Fail & Return" at bounding box center [166, 92] width 26 height 5
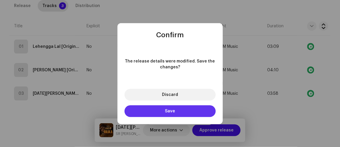
click at [160, 110] on button "Save" at bounding box center [170, 111] width 91 height 12
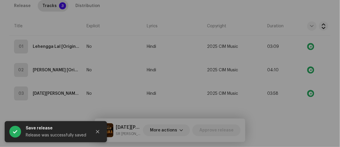
click at [26, 25] on div "Fail and return release to user for editing Indicate a specific error to the us…" at bounding box center [170, 73] width 340 height 147
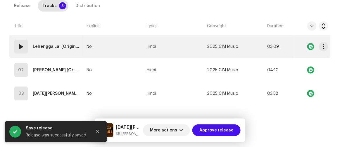
click at [107, 48] on td "No" at bounding box center [114, 46] width 60 height 23
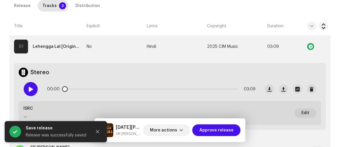
click at [24, 86] on div at bounding box center [31, 89] width 14 height 14
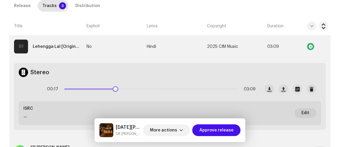
drag, startPoint x: 67, startPoint y: 88, endPoint x: 115, endPoint y: 95, distance: 48.2
click at [115, 95] on div "00:17 03:09" at bounding box center [139, 88] width 241 height 23
click at [30, 87] on span at bounding box center [30, 89] width 5 height 5
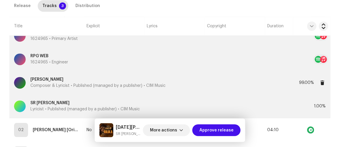
scroll to position [402, 0]
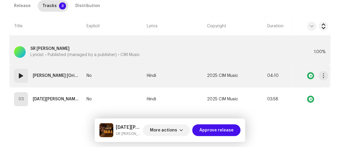
click at [112, 73] on td "No" at bounding box center [114, 75] width 60 height 23
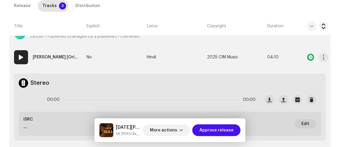
scroll to position [429, 0]
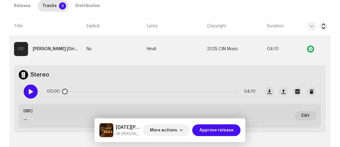
click at [28, 85] on div at bounding box center [31, 91] width 14 height 14
drag, startPoint x: 67, startPoint y: 90, endPoint x: 128, endPoint y: 98, distance: 61.3
click at [128, 98] on div "00:08 04:10" at bounding box center [139, 91] width 241 height 23
click at [31, 93] on div at bounding box center [31, 91] width 14 height 14
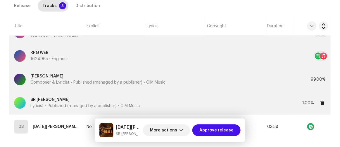
scroll to position [652, 0]
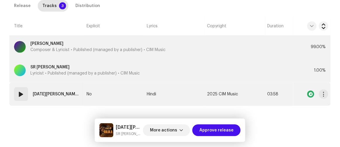
click at [24, 91] on span at bounding box center [21, 93] width 7 height 7
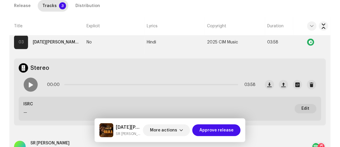
scroll to position [705, 0]
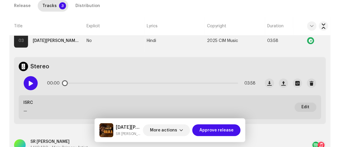
click at [32, 85] on div at bounding box center [31, 83] width 14 height 14
click at [33, 85] on div at bounding box center [31, 83] width 14 height 14
click at [76, 5] on div "Distribution" at bounding box center [88, 6] width 25 height 12
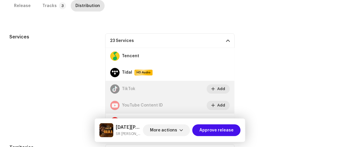
scroll to position [167, 0]
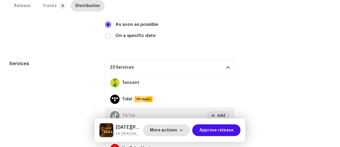
click at [166, 130] on span "More actions" at bounding box center [163, 130] width 27 height 12
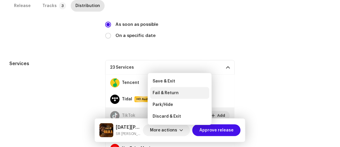
click at [160, 92] on span "Fail & Return" at bounding box center [166, 92] width 26 height 5
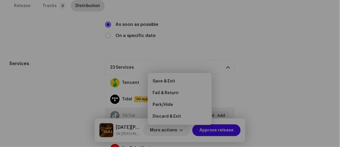
drag, startPoint x: 286, startPoint y: 67, endPoint x: 275, endPoint y: 73, distance: 12.0
click at [285, 69] on div "Fail and return release to user for editing Indicate a specific error to the us…" at bounding box center [170, 73] width 340 height 147
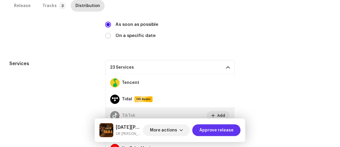
click at [233, 132] on span "Approve release" at bounding box center [217, 130] width 34 height 12
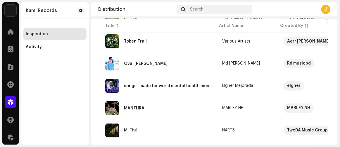
scroll to position [239, 0]
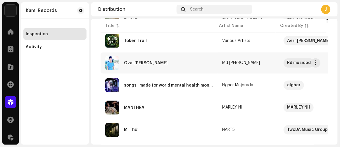
click at [128, 61] on div "Ovai Jaiean Amgo Bareta" at bounding box center [146, 63] width 44 height 4
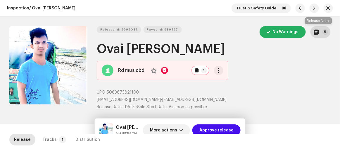
click at [320, 29] on button "5" at bounding box center [321, 32] width 20 height 12
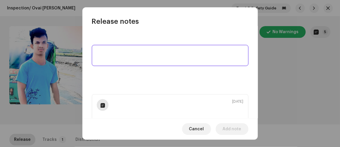
scroll to position [35, 0]
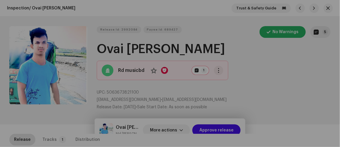
click at [331, 97] on div "Release notes Sep 3, 2025 AUTO NOTE - RELEASE FAILED INSPECTION Other The ISRC …" at bounding box center [170, 73] width 340 height 147
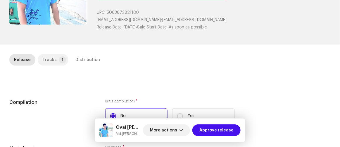
click at [43, 57] on div "Tracks" at bounding box center [49, 60] width 14 height 12
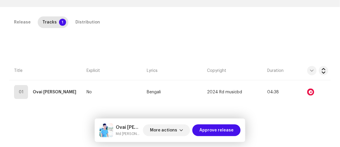
scroll to position [133, 0]
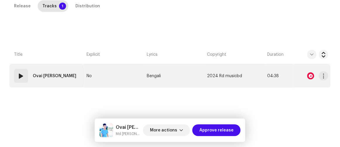
click at [137, 73] on td "No" at bounding box center [114, 75] width 60 height 23
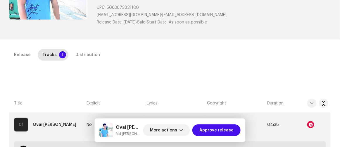
scroll to position [107, 0]
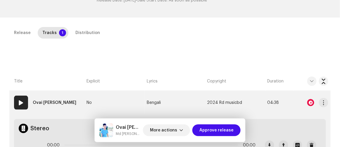
click at [308, 100] on div at bounding box center [311, 102] width 7 height 7
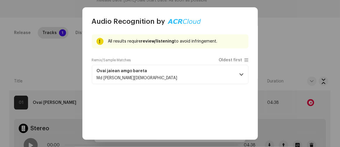
scroll to position [26, 0]
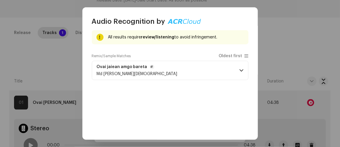
click at [190, 73] on p-accordion-header "Ovai jaiean amgo bareta Md Robiul Islam" at bounding box center [170, 70] width 157 height 19
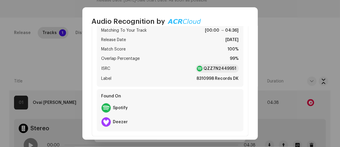
scroll to position [94, 0]
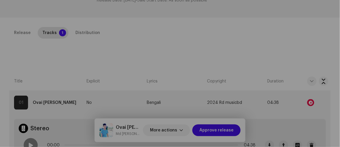
click at [288, 55] on div "Audio Recognition by Remix/Sample 1 All results require review/listening to avo…" at bounding box center [170, 73] width 340 height 147
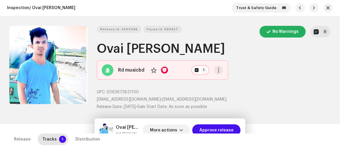
scroll to position [0, 0]
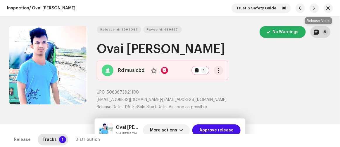
click at [315, 31] on span "button" at bounding box center [316, 32] width 5 height 5
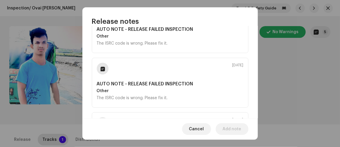
scroll to position [80, 0]
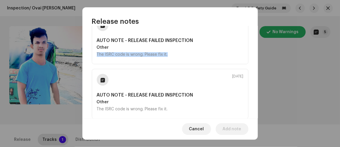
drag, startPoint x: 173, startPoint y: 56, endPoint x: 33, endPoint y: 56, distance: 139.9
click at [33, 56] on div "Release notes Sep 3, 2025 AUTO NOTE - RELEASE FAILED INSPECTION Other The ISRC …" at bounding box center [170, 73] width 340 height 147
copy div "The ISRC code is wrong. Please fix it."
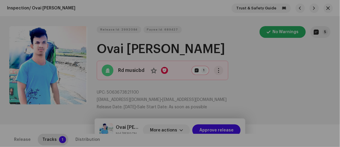
click at [291, 70] on div "Release notes Sep 3, 2025 AUTO NOTE - RELEASE FAILED INSPECTION Other The ISRC …" at bounding box center [170, 73] width 340 height 147
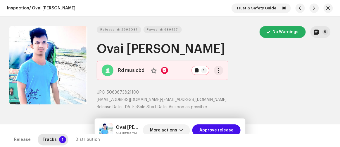
drag, startPoint x: 143, startPoint y: 100, endPoint x: 222, endPoint y: 96, distance: 79.1
click at [222, 97] on p "rdmusice@gmail.com • rdmusice@gmail.com" at bounding box center [214, 100] width 234 height 6
copy p "rdmusice@gmail.com"
click at [321, 29] on button "5" at bounding box center [321, 32] width 20 height 12
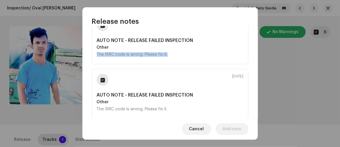
drag, startPoint x: 169, startPoint y: 52, endPoint x: 58, endPoint y: 53, distance: 110.9
click at [58, 53] on div "Release notes Sep 3, 2025 AUTO NOTE - RELEASE FAILED INSPECTION Other The ISRC …" at bounding box center [170, 73] width 340 height 147
copy div "The ISRC code is wrong. Please fix it."
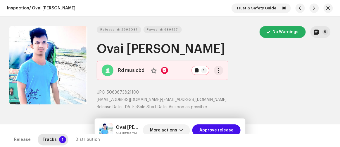
click at [319, 75] on div "Release notes Sep 3, 2025 AUTO NOTE - RELEASE FAILED INSPECTION Other The ISRC …" at bounding box center [170, 73] width 340 height 147
click at [170, 130] on span "More actions" at bounding box center [163, 130] width 27 height 12
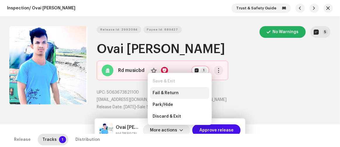
click at [167, 92] on span "Fail & Return" at bounding box center [166, 92] width 26 height 5
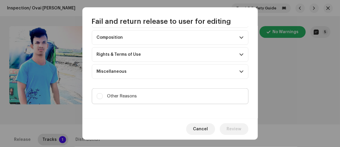
click at [168, 95] on label "Other Reasons" at bounding box center [170, 96] width 157 height 16
click at [103, 95] on input "Other Reasons" at bounding box center [100, 96] width 6 height 6
checkbox input "true"
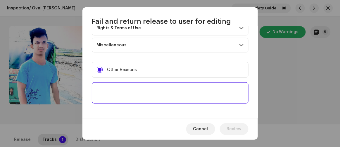
click at [169, 93] on textarea at bounding box center [170, 92] width 157 height 21
paste textarea "The ISRC code is wrong. Please fix it."
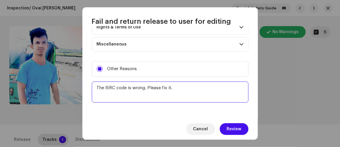
type textarea "The ISRC code is wrong. Please fix it."
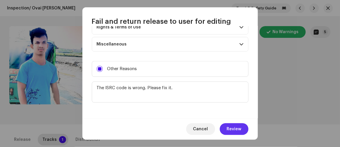
click at [228, 127] on button "Review" at bounding box center [234, 129] width 29 height 12
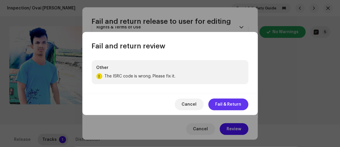
click at [228, 104] on span "Fail & Return" at bounding box center [229, 104] width 26 height 12
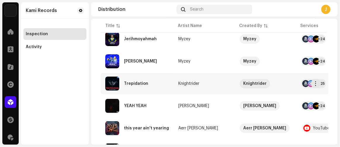
scroll to position [59, 0]
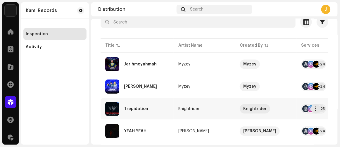
click at [136, 107] on div "Trepidation" at bounding box center [136, 109] width 24 height 4
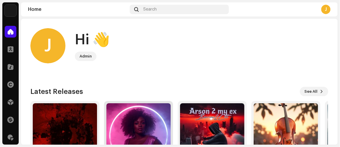
click at [167, 111] on img at bounding box center [139, 135] width 64 height 64
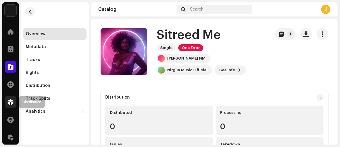
click at [11, 101] on span at bounding box center [11, 102] width 6 height 5
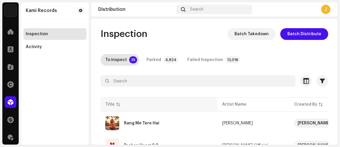
scroll to position [133, 0]
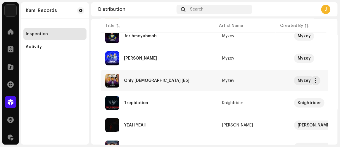
click at [184, 86] on div "Only [DEMOGRAPHIC_DATA] [Ep]" at bounding box center [159, 80] width 108 height 14
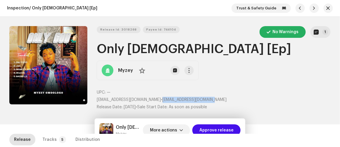
drag, startPoint x: 159, startPoint y: 99, endPoint x: 224, endPoint y: 99, distance: 65.6
click at [226, 99] on p "[EMAIL_ADDRESS][DOMAIN_NAME] • [EMAIL_ADDRESS][DOMAIN_NAME]" at bounding box center [214, 100] width 234 height 6
copy span "[EMAIL_ADDRESS][DOMAIN_NAME]"
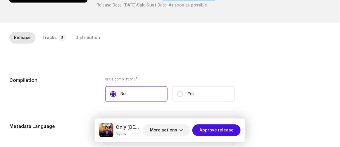
scroll to position [106, 0]
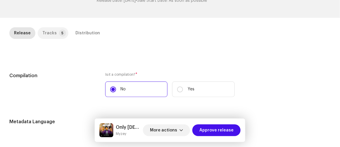
click at [48, 29] on div "Tracks" at bounding box center [49, 33] width 14 height 12
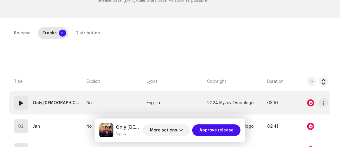
scroll to position [160, 0]
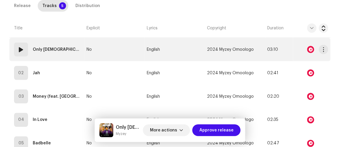
click at [304, 45] on div at bounding box center [312, 50] width 33 height 12
click at [313, 50] on div at bounding box center [312, 50] width 33 height 12
click at [311, 50] on div at bounding box center [311, 49] width 7 height 7
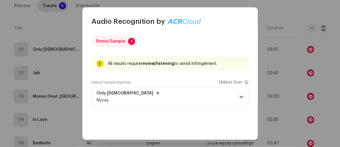
drag, startPoint x: 162, startPoint y: 97, endPoint x: 162, endPoint y: 92, distance: 4.2
click at [163, 96] on p-accordion-header "Only God Myzey" at bounding box center [170, 96] width 157 height 19
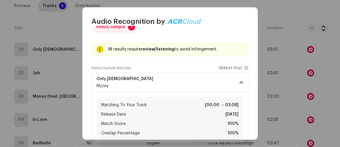
scroll to position [53, 0]
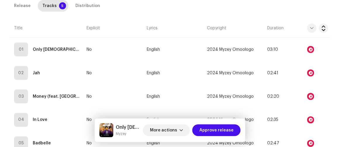
click at [63, 51] on div "Audio Recognition by Remix/Sample 1 All results require review/listening to avo…" at bounding box center [170, 73] width 340 height 147
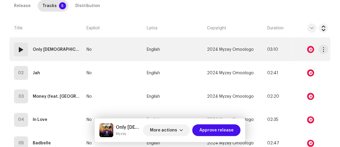
click at [64, 51] on td "01 Only God" at bounding box center [46, 49] width 75 height 23
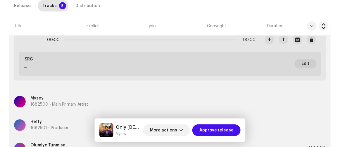
scroll to position [186, 0]
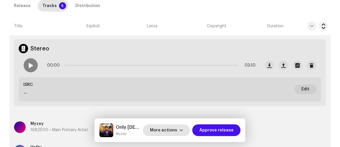
click at [164, 131] on span "More actions" at bounding box center [163, 130] width 27 height 12
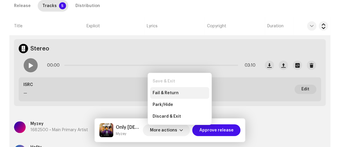
click at [164, 93] on span "Fail & Return" at bounding box center [166, 92] width 26 height 5
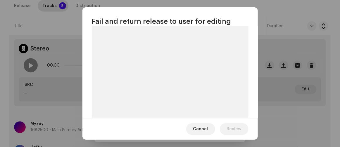
scroll to position [62, 0]
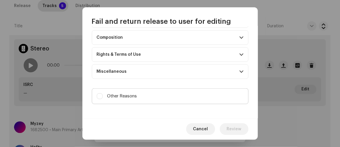
click at [138, 89] on label "Other Reasons" at bounding box center [170, 96] width 157 height 16
click at [103, 93] on input "Other Reasons" at bounding box center [100, 96] width 6 height 6
checkbox input "true"
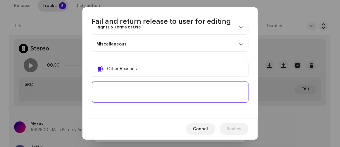
click at [145, 86] on textarea at bounding box center [170, 91] width 157 height 21
paste textarea "Please add the ISRC code to the track."
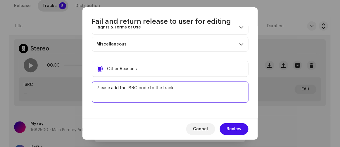
paste textarea "Please provide a project file for this release."
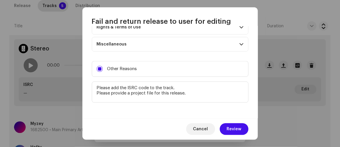
type textarea "Please add the ISRC code to the track. Please provide a project file for this r…"
click at [234, 133] on span "Review" at bounding box center [234, 129] width 15 height 12
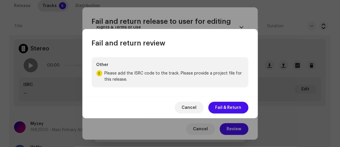
click at [229, 104] on span "Fail & Return" at bounding box center [229, 108] width 26 height 12
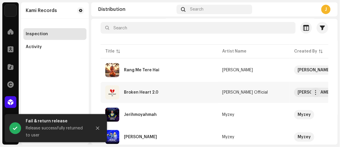
scroll to position [106, 0]
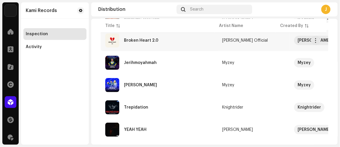
click at [141, 37] on div "Broken Heart 2.0" at bounding box center [159, 40] width 108 height 14
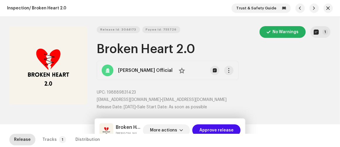
click at [171, 121] on div "Broken Heart 2.0 Malik Tayyab Official More actions Approve release" at bounding box center [170, 129] width 151 height 23
click at [164, 133] on div "Release Tracks 1 Distribution" at bounding box center [170, 139] width 322 height 12
click at [164, 125] on span "More actions" at bounding box center [163, 130] width 27 height 12
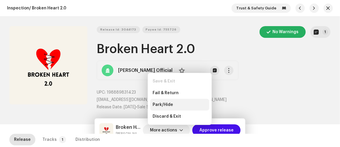
click at [169, 104] on span "Park/Hide" at bounding box center [163, 104] width 20 height 5
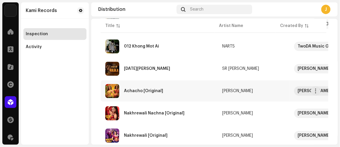
scroll to position [494, 0]
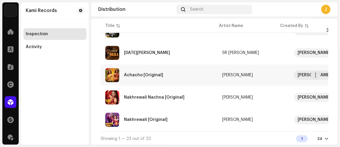
click at [130, 73] on div "Achacho [Original]" at bounding box center [143, 75] width 39 height 4
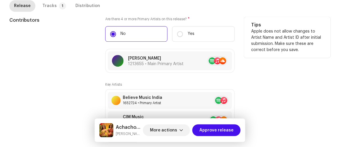
scroll to position [329, 0]
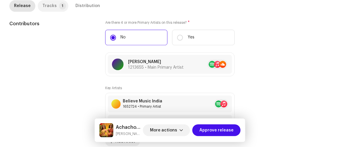
click at [45, 9] on div "Tracks" at bounding box center [49, 6] width 14 height 12
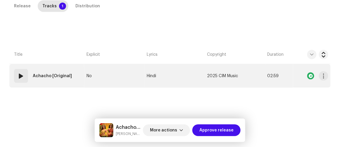
click at [113, 68] on td "No" at bounding box center [114, 75] width 60 height 23
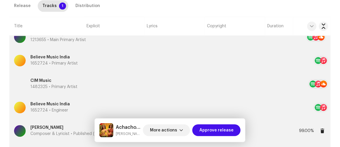
scroll to position [177, 0]
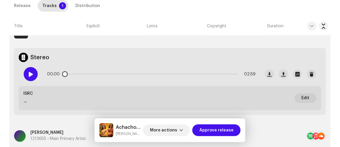
click at [29, 69] on div at bounding box center [31, 74] width 14 height 14
click at [30, 75] on span at bounding box center [30, 74] width 5 height 5
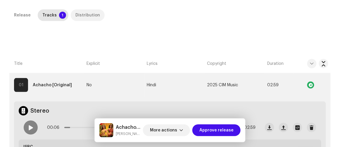
click at [86, 18] on div "Distribution" at bounding box center [88, 15] width 25 height 12
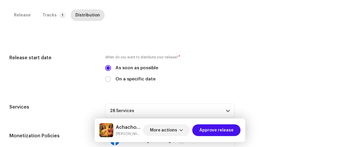
scroll to position [177, 0]
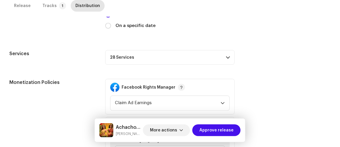
drag, startPoint x: 131, startPoint y: 60, endPoint x: 224, endPoint y: 56, distance: 93.8
click at [224, 56] on p-accordion-header "28 Services" at bounding box center [170, 57] width 130 height 15
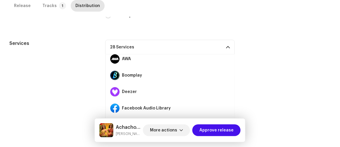
scroll to position [204, 0]
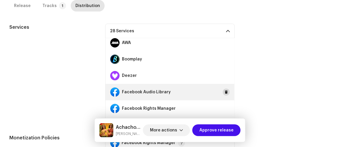
click at [225, 90] on span at bounding box center [227, 92] width 4 height 5
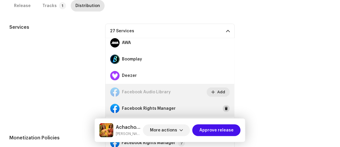
click at [225, 107] on span at bounding box center [227, 108] width 4 height 5
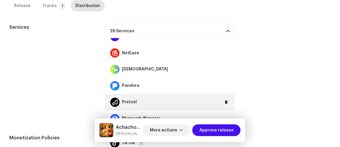
scroll to position [292, 0]
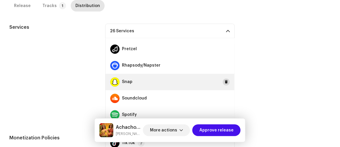
click at [223, 82] on button at bounding box center [226, 81] width 7 height 7
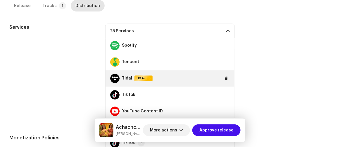
scroll to position [372, 0]
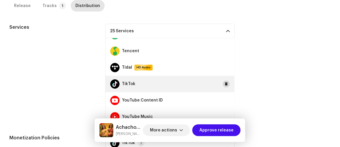
click at [225, 84] on span at bounding box center [227, 84] width 4 height 5
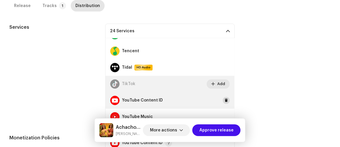
click at [225, 99] on span at bounding box center [227, 100] width 4 height 5
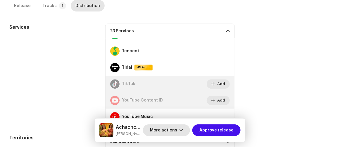
click at [168, 130] on span "More actions" at bounding box center [163, 130] width 27 height 12
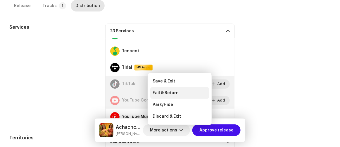
click at [170, 93] on span "Fail & Return" at bounding box center [166, 92] width 26 height 5
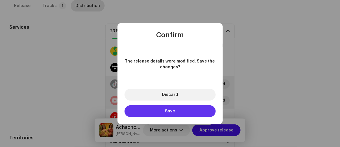
click at [167, 109] on span "Save" at bounding box center [170, 111] width 10 height 4
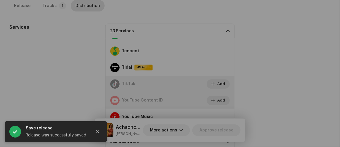
click at [324, 82] on div "Fail and return release to user for editing Indicate a specific error to the us…" at bounding box center [170, 73] width 340 height 147
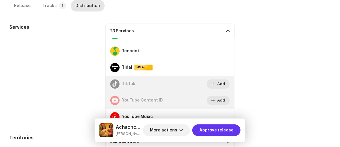
click at [222, 129] on span "Approve release" at bounding box center [217, 130] width 34 height 12
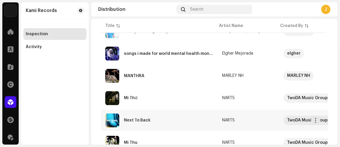
scroll to position [295, 0]
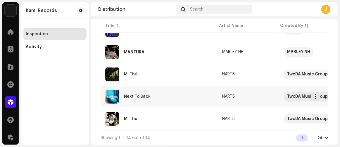
click at [182, 98] on div "Next To Back" at bounding box center [159, 96] width 108 height 14
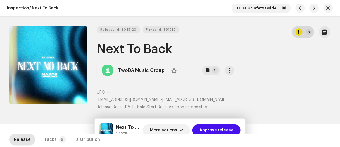
click at [296, 32] on div "button" at bounding box center [299, 31] width 7 height 7
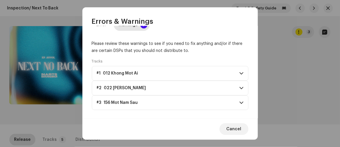
scroll to position [17, 0]
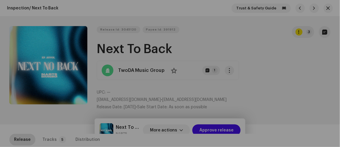
click at [297, 85] on div "Errors & Warnings Error Warnings 3 Please review these warnings to see if you n…" at bounding box center [170, 73] width 340 height 147
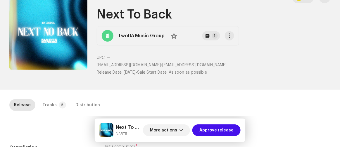
scroll to position [80, 0]
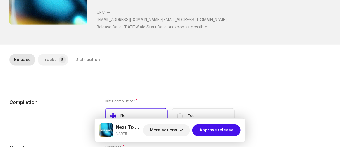
click at [48, 56] on div "Tracks" at bounding box center [49, 60] width 14 height 12
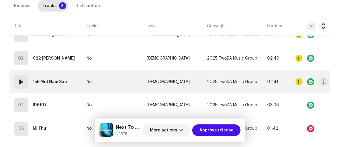
scroll to position [186, 0]
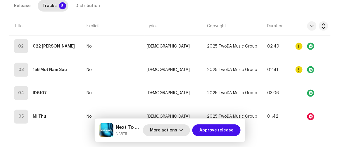
click at [175, 130] on span "More actions" at bounding box center [163, 130] width 27 height 12
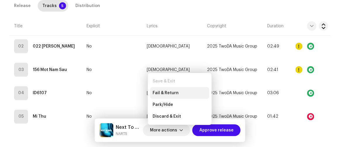
click at [165, 91] on span "Fail & Return" at bounding box center [166, 92] width 26 height 5
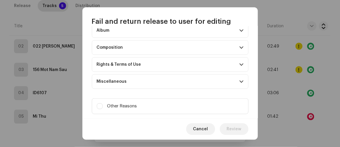
scroll to position [85, 0]
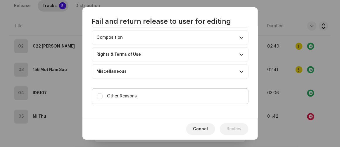
click at [154, 95] on label "Other Reasons" at bounding box center [170, 96] width 157 height 16
click at [103, 95] on input "Other Reasons" at bounding box center [100, 96] width 6 height 6
checkbox input "true"
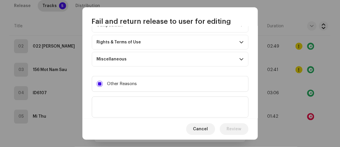
scroll to position [112, 0]
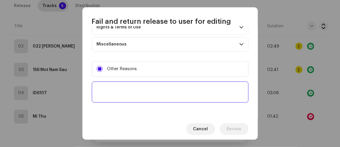
click at [153, 94] on textarea at bounding box center [170, 91] width 157 height 21
paste textarea "Please add the ISRC code to the track."
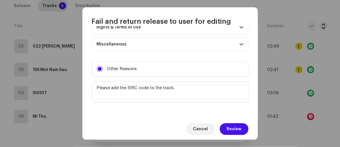
click at [142, 131] on div "Cancel Review" at bounding box center [171, 128] width 176 height 21
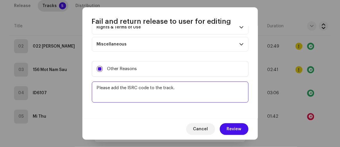
click at [131, 93] on textarea at bounding box center [170, 91] width 157 height 21
click at [180, 85] on textarea at bounding box center [170, 91] width 157 height 21
paste textarea "Your music released the wrong Album Title: Read More Carefully:[URL][DOMAIN_NAM…"
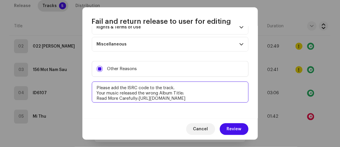
scroll to position [8, 0]
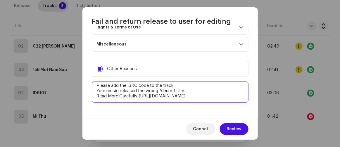
click at [175, 83] on textarea at bounding box center [170, 91] width 157 height 21
click at [163, 86] on textarea at bounding box center [170, 91] width 157 height 21
click at [103, 89] on textarea at bounding box center [170, 91] width 157 height 21
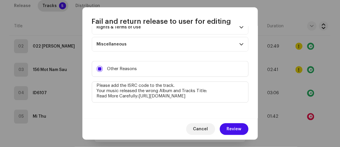
type textarea "Please add the ISRC code to the track. Your music released the wrong Album and …"
click at [238, 129] on span "Review" at bounding box center [234, 129] width 15 height 12
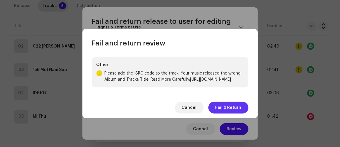
click at [225, 110] on span "Fail & Return" at bounding box center [229, 108] width 26 height 12
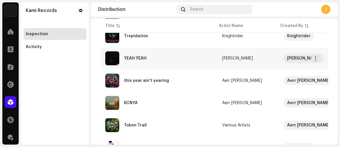
scroll to position [160, 0]
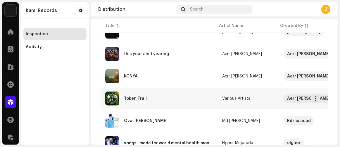
click at [143, 96] on div "Token Trail" at bounding box center [135, 98] width 23 height 4
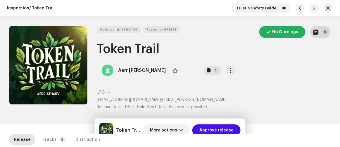
click at [319, 36] on button "6" at bounding box center [321, 32] width 20 height 12
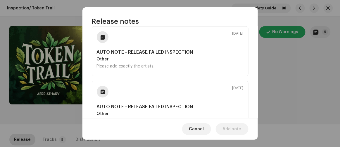
scroll to position [310, 0]
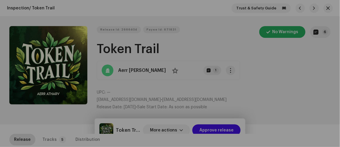
click at [274, 92] on div "Release notes Mar 18, 2025 AUTO NOTE - RELEASE FAILED INSPECTION Other The name…" at bounding box center [170, 73] width 340 height 147
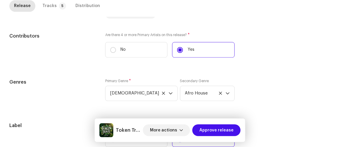
scroll to position [319, 0]
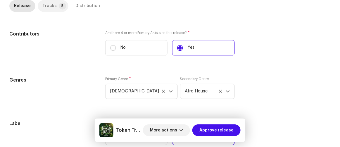
click at [50, 4] on div "Tracks" at bounding box center [49, 6] width 14 height 12
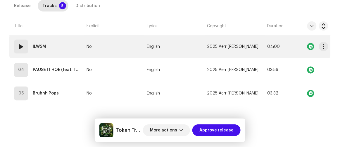
click at [124, 44] on td "No" at bounding box center [114, 46] width 60 height 23
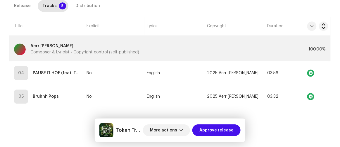
scroll to position [360, 0]
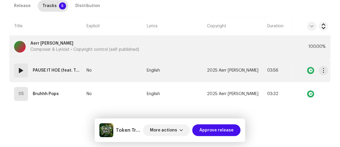
click at [115, 65] on td "No" at bounding box center [114, 70] width 60 height 23
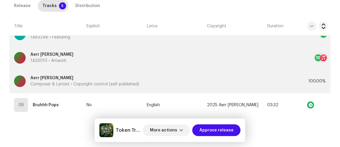
scroll to position [535, 0]
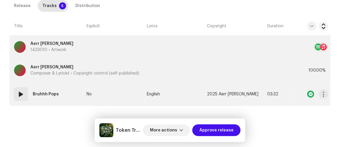
click at [126, 90] on td "No" at bounding box center [114, 93] width 60 height 23
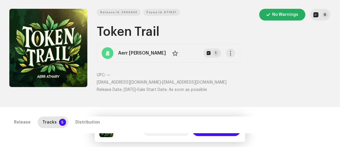
scroll to position [0, 0]
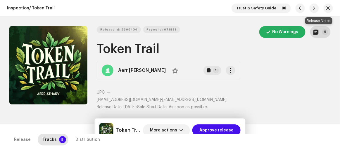
click at [323, 31] on p-badge "6" at bounding box center [326, 32] width 6 height 6
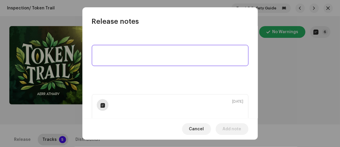
scroll to position [53, 0]
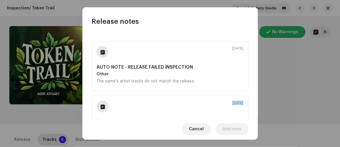
drag, startPoint x: 198, startPoint y: 80, endPoint x: 58, endPoint y: 92, distance: 140.1
click at [61, 91] on div "Release notes Mar 18, 2025 AUTO NOTE - RELEASE FAILED INSPECTION Other The name…" at bounding box center [170, 73] width 340 height 147
click at [215, 82] on div "The name's artist tracks do not match the release." at bounding box center [170, 81] width 147 height 5
click at [140, 42] on div "Mar 18, 2025 AUTO NOTE - RELEASE FAILED INSPECTION Other The name's artist trac…" at bounding box center [170, 66] width 157 height 50
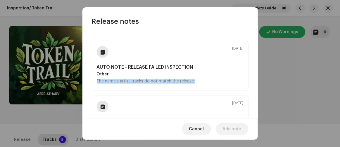
drag, startPoint x: 96, startPoint y: 82, endPoint x: 195, endPoint y: 83, distance: 98.9
click at [195, 83] on div "Mar 18, 2025 AUTO NOTE - RELEASE FAILED INSPECTION Other The name's artist trac…" at bounding box center [170, 66] width 157 height 50
copy div "The name's artist tracks do not match the release."
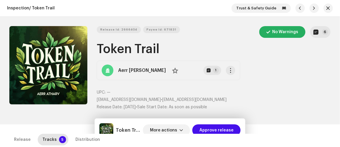
click at [283, 84] on div "Release notes Mar 18, 2025 AUTO NOTE - RELEASE FAILED INSPECTION Other The name…" at bounding box center [170, 73] width 340 height 147
click at [169, 128] on span "More actions" at bounding box center [163, 130] width 27 height 12
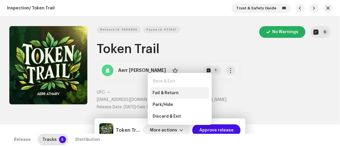
click at [164, 89] on div "Fail & Return" at bounding box center [179, 93] width 59 height 12
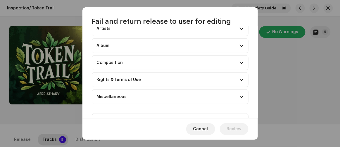
scroll to position [62, 0]
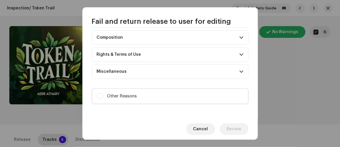
click at [159, 92] on label "Other Reasons" at bounding box center [170, 96] width 157 height 16
click at [103, 93] on input "Other Reasons" at bounding box center [100, 96] width 6 height 6
checkbox input "true"
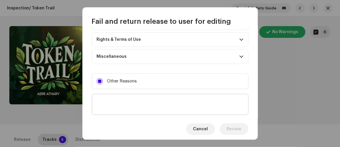
scroll to position [112, 0]
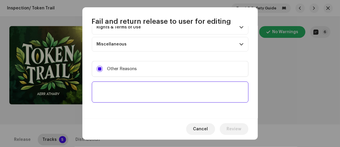
click at [157, 92] on textarea at bounding box center [170, 91] width 157 height 21
paste textarea "The name's artist tracks do not match the release."
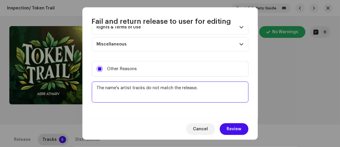
type textarea "The name's artist tracks do not match the release."
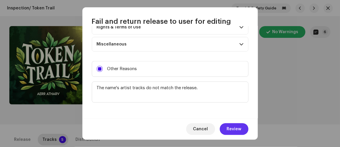
click at [234, 130] on span "Review" at bounding box center [234, 129] width 15 height 12
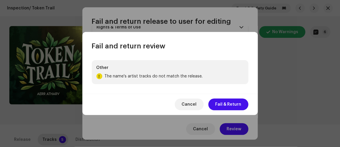
drag, startPoint x: 227, startPoint y: 102, endPoint x: 221, endPoint y: 90, distance: 14.1
click at [227, 102] on span "Fail & Return" at bounding box center [229, 104] width 26 height 12
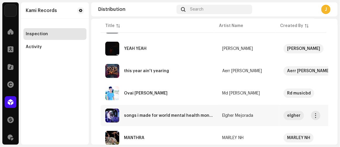
scroll to position [130, 0]
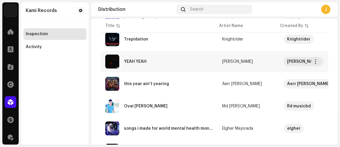
click at [157, 63] on div "YEAH YEAH" at bounding box center [159, 61] width 108 height 14
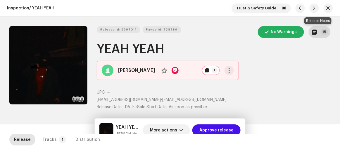
click at [318, 36] on button "15" at bounding box center [320, 32] width 22 height 12
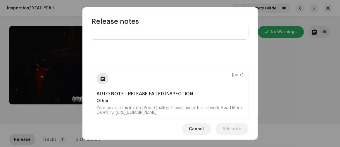
scroll to position [53, 0]
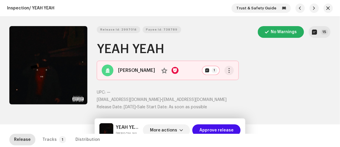
click at [304, 80] on div "Release notes Oct 8, 2025 AUTO NOTE - RELEASE FAILED INSPECTION Other Your cove…" at bounding box center [170, 73] width 340 height 147
click at [324, 31] on p-badge "15" at bounding box center [325, 32] width 8 height 6
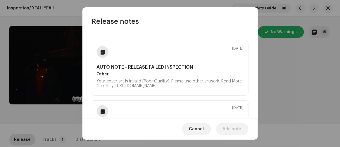
drag, startPoint x: 115, startPoint y: 89, endPoint x: 93, endPoint y: 81, distance: 23.1
click at [93, 81] on div "Oct 8, 2025 AUTO NOTE - RELEASE FAILED INSPECTION Other Your cover art is inval…" at bounding box center [170, 68] width 157 height 54
copy div "Your cover art is invalid [Poor Quality]. Please use other artwork. Read More C…"
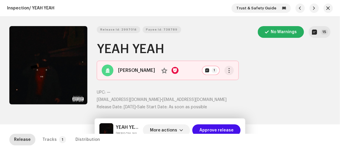
click at [260, 94] on div "Release notes Oct 8, 2025 AUTO NOTE - RELEASE FAILED INSPECTION Other Your cove…" at bounding box center [170, 73] width 340 height 147
click at [167, 130] on span "More actions" at bounding box center [163, 130] width 27 height 12
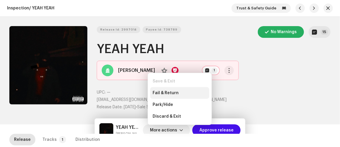
click at [167, 90] on span "Fail & Return" at bounding box center [166, 92] width 26 height 5
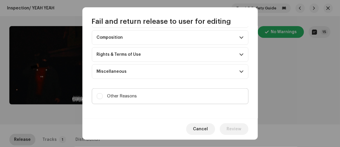
click at [168, 96] on label "Other Reasons" at bounding box center [170, 96] width 157 height 16
click at [103, 96] on input "Other Reasons" at bounding box center [100, 96] width 6 height 6
checkbox input "true"
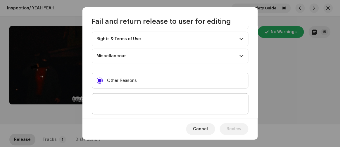
scroll to position [112, 0]
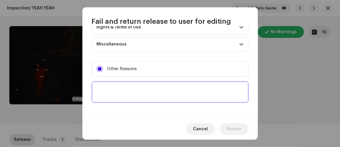
click at [174, 92] on textarea at bounding box center [170, 91] width 157 height 21
paste textarea "Your cover art is invalid [Poor Quality]. Please use other artwork. Read More C…"
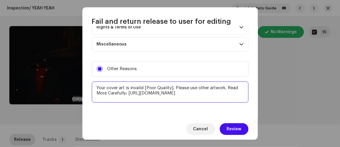
type textarea "Your cover art is invalid [Poor Quality]. Please use other artwork. Read More C…"
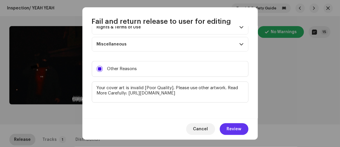
click at [234, 128] on span "Review" at bounding box center [234, 129] width 15 height 12
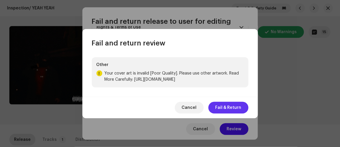
click at [225, 111] on span "Fail & Return" at bounding box center [229, 108] width 26 height 12
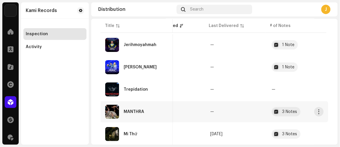
scroll to position [69, 0]
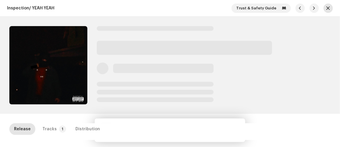
click at [327, 7] on span "button" at bounding box center [329, 8] width 4 height 5
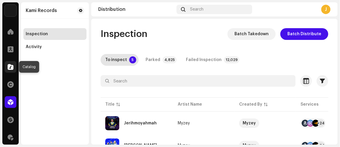
click at [8, 65] on span at bounding box center [11, 66] width 6 height 5
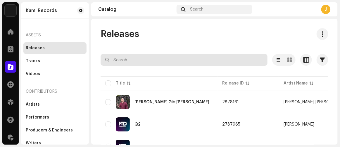
click at [138, 62] on input "text" at bounding box center [184, 60] width 167 height 12
paste input "7316470366885"
type input "7316470366885"
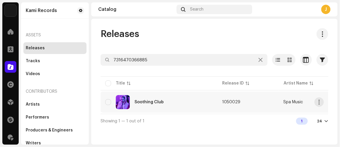
click at [171, 101] on div "Soothing Club" at bounding box center [159, 102] width 108 height 14
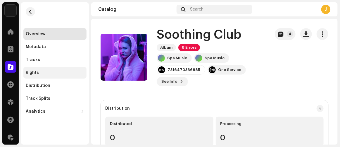
click at [35, 72] on div "Rights" at bounding box center [32, 72] width 13 height 5
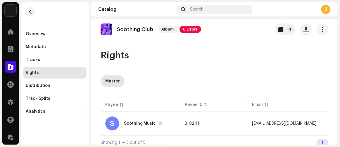
click at [194, 31] on span "8 Errors" at bounding box center [191, 29] width 22 height 7
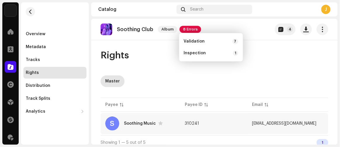
click at [224, 120] on td "310241" at bounding box center [213, 123] width 67 height 21
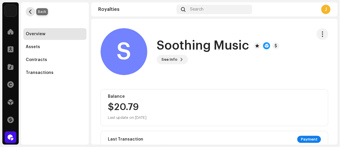
click at [31, 9] on button "button" at bounding box center [30, 11] width 9 height 9
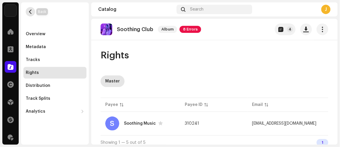
click at [29, 10] on span "button" at bounding box center [30, 11] width 4 height 5
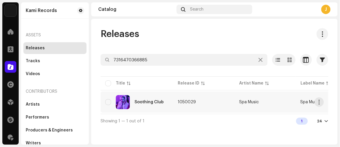
click at [229, 104] on td "1050029" at bounding box center [203, 101] width 61 height 21
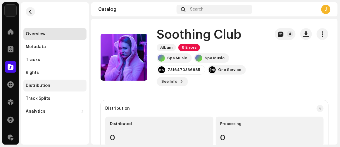
click at [34, 84] on div "Distribution" at bounding box center [38, 85] width 25 height 5
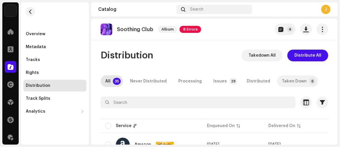
click at [290, 80] on div "Taken Down" at bounding box center [294, 81] width 25 height 12
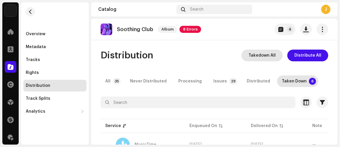
click at [259, 57] on span "Takedown All" at bounding box center [262, 55] width 27 height 12
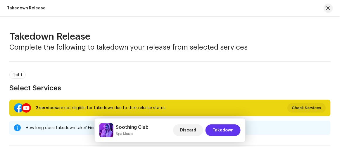
click at [225, 128] on span "Takedown" at bounding box center [223, 130] width 21 height 12
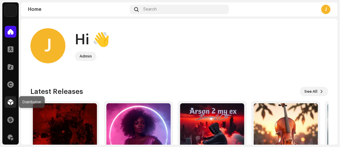
click at [14, 103] on div at bounding box center [11, 102] width 12 height 12
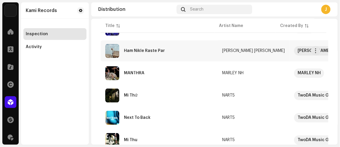
scroll to position [346, 0]
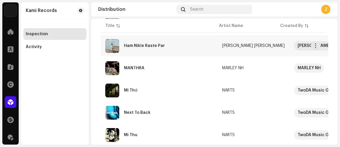
click at [170, 46] on div "Ham Nikle Raste Par" at bounding box center [159, 46] width 108 height 14
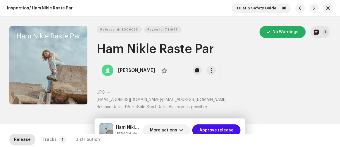
drag, startPoint x: 164, startPoint y: 99, endPoint x: 251, endPoint y: 99, distance: 87.5
click at [251, 99] on p "[EMAIL_ADDRESS][DOMAIN_NAME] • [EMAIL_ADDRESS][DOMAIN_NAME]" at bounding box center [214, 100] width 234 height 6
copy span "[EMAIL_ADDRESS][DOMAIN_NAME]"
click at [43, 139] on div "Tracks" at bounding box center [49, 139] width 14 height 12
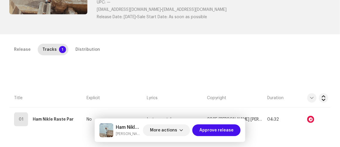
scroll to position [133, 0]
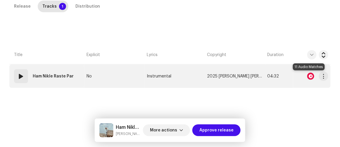
click at [308, 76] on div at bounding box center [311, 76] width 7 height 7
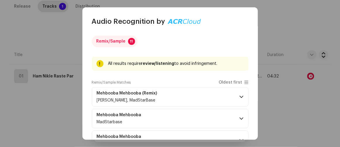
scroll to position [26, 0]
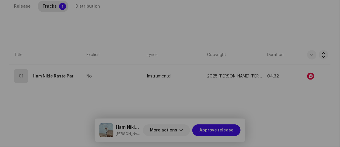
click at [289, 115] on div "Audio Recognition by Remix/Sample 11 All results require review/listening to av…" at bounding box center [170, 73] width 340 height 147
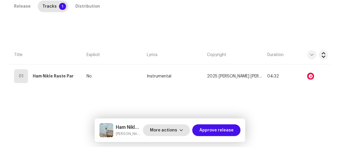
click at [167, 130] on span "More actions" at bounding box center [163, 130] width 27 height 12
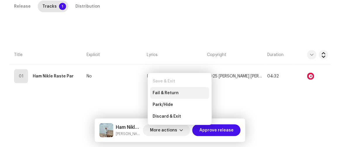
click at [162, 90] on div "Fail & Return" at bounding box center [179, 93] width 59 height 12
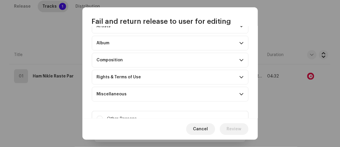
scroll to position [85, 0]
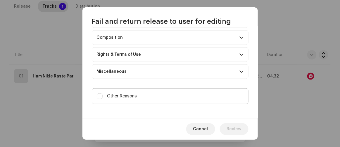
click at [141, 88] on label "Other Reasons" at bounding box center [170, 96] width 157 height 16
click at [103, 93] on input "Other Reasons" at bounding box center [100, 96] width 6 height 6
checkbox input "true"
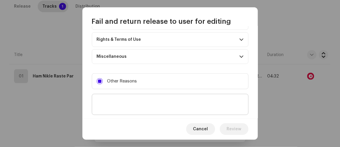
scroll to position [112, 0]
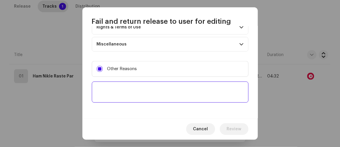
click at [140, 91] on textarea at bounding box center [170, 91] width 157 height 21
paste textarea "Upon review, we found that your account does not reflect any activity related t…"
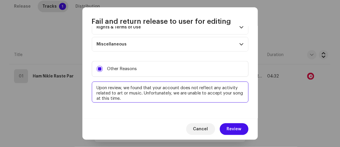
scroll to position [4, 0]
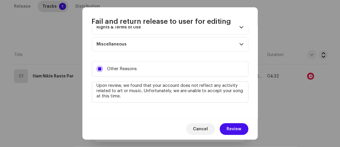
type textarea "Upon review, we found that your account does not reflect any activity related t…"
click at [235, 124] on span "Review" at bounding box center [234, 129] width 15 height 12
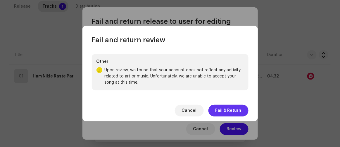
click at [229, 108] on span "Fail & Return" at bounding box center [229, 110] width 26 height 12
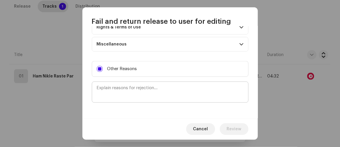
scroll to position [0, 0]
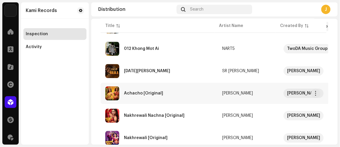
scroll to position [446, 0]
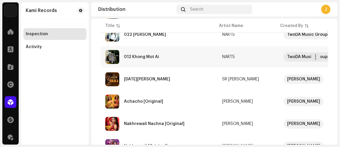
click at [170, 54] on div "012 Khong Mot Ai" at bounding box center [159, 57] width 108 height 14
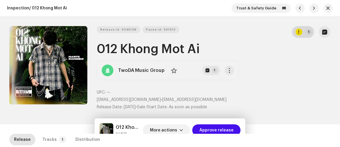
click at [293, 31] on button "1" at bounding box center [303, 32] width 22 height 12
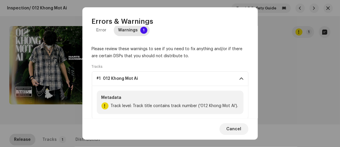
scroll to position [21, 0]
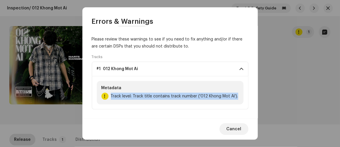
drag, startPoint x: 108, startPoint y: 95, endPoint x: 257, endPoint y: 96, distance: 149.3
click at [257, 96] on div "Error Warnings 1 Please review these warnings to see if you need to fix anythin…" at bounding box center [171, 72] width 176 height 92
copy span "Track level: Track title contains track number ('012 Khong Mot Ai')."
click at [205, 97] on span "Track level: Track title contains track number ('012 Khong Mot Ai')." at bounding box center [175, 95] width 128 height 7
drag, startPoint x: 164, startPoint y: 95, endPoint x: 161, endPoint y: 98, distance: 4.0
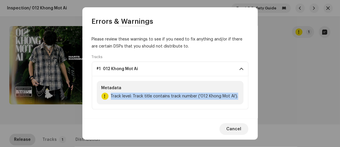
click at [164, 95] on span "Track level: Track title contains track number ('012 Khong Mot Ai')." at bounding box center [175, 95] width 128 height 7
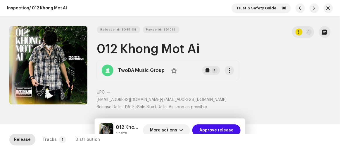
drag, startPoint x: 312, startPoint y: 104, endPoint x: 302, endPoint y: 104, distance: 10.0
click at [312, 104] on div "Errors & Warnings Error Warnings 1 Please review these warnings to see if you n…" at bounding box center [170, 73] width 340 height 147
click at [164, 129] on span "More actions" at bounding box center [163, 130] width 27 height 12
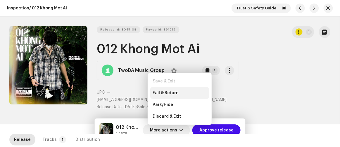
click at [171, 92] on span "Fail & Return" at bounding box center [166, 92] width 26 height 5
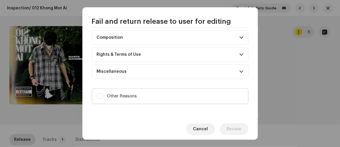
click at [126, 97] on span "Other Reasons" at bounding box center [122, 96] width 30 height 6
click at [103, 97] on input "Other Reasons" at bounding box center [100, 96] width 6 height 6
checkbox input "true"
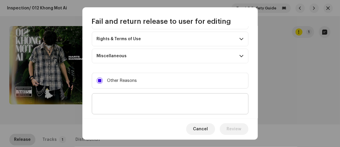
scroll to position [112, 0]
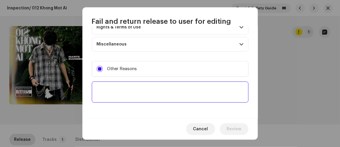
click at [133, 91] on textarea at bounding box center [170, 91] width 157 height 21
paste textarea "Track level: Track title contains track number ('012 Khong Mot Ai')."
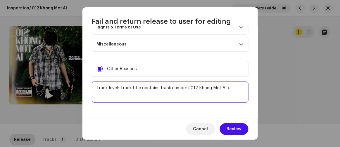
type textarea "Track level: Track title contains track number ('012 Khong Mot Ai')."
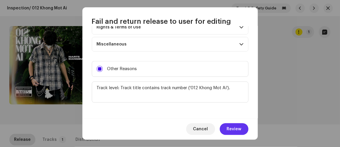
click at [236, 130] on span "Review" at bounding box center [234, 129] width 15 height 12
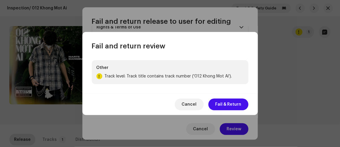
drag, startPoint x: 228, startPoint y: 104, endPoint x: 227, endPoint y: 99, distance: 5.1
click at [228, 101] on span "Fail & Return" at bounding box center [229, 104] width 26 height 12
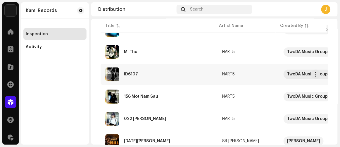
scroll to position [372, 0]
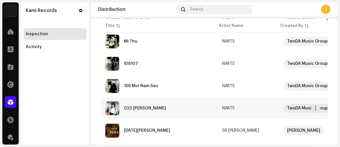
click at [158, 107] on div "022 [PERSON_NAME]" at bounding box center [159, 108] width 108 height 14
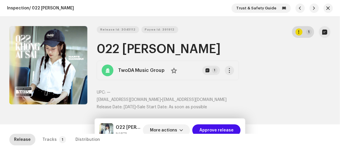
click at [299, 27] on button "1" at bounding box center [303, 32] width 22 height 12
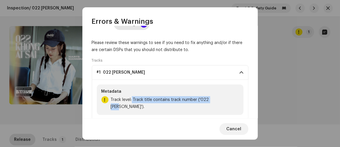
scroll to position [21, 0]
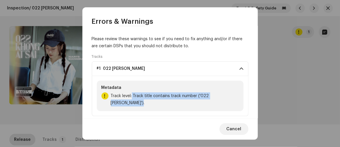
drag, startPoint x: 132, startPoint y: 115, endPoint x: 239, endPoint y: 92, distance: 109.2
click at [239, 92] on div "Metadata Track level: Track title contains track number ('022 [PERSON_NAME]')." at bounding box center [170, 95] width 147 height 30
click at [172, 96] on span "Track level: Track title contains track number ('022 [PERSON_NAME]')." at bounding box center [175, 99] width 128 height 14
copy span "Track title contains track number ('022 [PERSON_NAME]')."
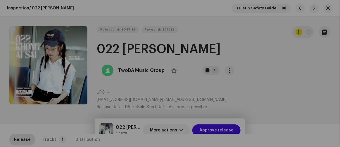
drag, startPoint x: 294, startPoint y: 118, endPoint x: 281, endPoint y: 119, distance: 13.3
click at [295, 118] on div "Errors & Warnings Error Warnings 1 Please review these warnings to see if you n…" at bounding box center [170, 73] width 340 height 147
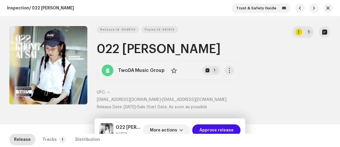
drag, startPoint x: 51, startPoint y: 140, endPoint x: 52, endPoint y: 131, distance: 9.1
click at [52, 138] on div "Tracks" at bounding box center [49, 139] width 14 height 12
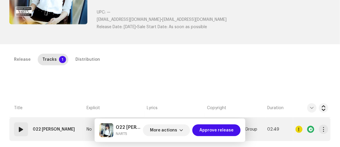
scroll to position [106, 0]
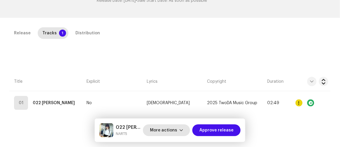
click at [172, 130] on span "More actions" at bounding box center [163, 130] width 27 height 12
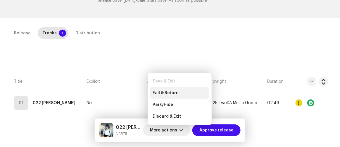
click at [166, 92] on span "Fail & Return" at bounding box center [166, 92] width 26 height 5
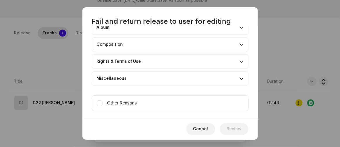
scroll to position [85, 0]
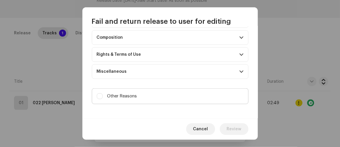
click at [157, 95] on label "Other Reasons" at bounding box center [170, 96] width 157 height 16
click at [103, 95] on input "Other Reasons" at bounding box center [100, 96] width 6 height 6
checkbox input "true"
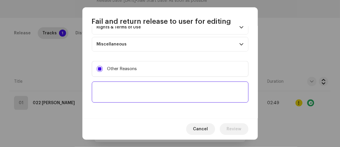
click at [149, 95] on textarea at bounding box center [170, 91] width 157 height 21
paste textarea "Track title contains track number ('022 [PERSON_NAME]')."
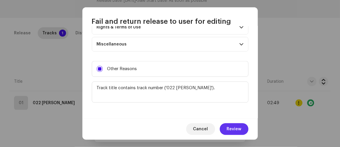
type textarea "Track title contains track number ('022 [PERSON_NAME]')."
click at [234, 126] on span "Review" at bounding box center [234, 129] width 15 height 12
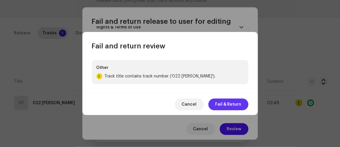
click at [222, 100] on span "Fail & Return" at bounding box center [229, 104] width 26 height 12
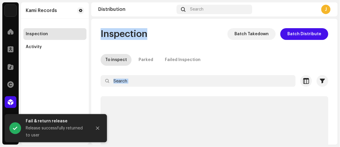
drag, startPoint x: 185, startPoint y: 92, endPoint x: 279, endPoint y: -32, distance: 155.6
click at [279, 0] on html "Kami Records Home Clients Catalog Rights Distribution Finance Royalties Trust &…" at bounding box center [170, 73] width 340 height 147
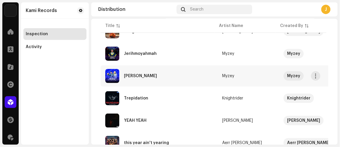
scroll to position [106, 0]
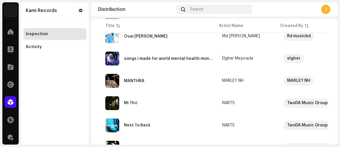
scroll to position [426, 0]
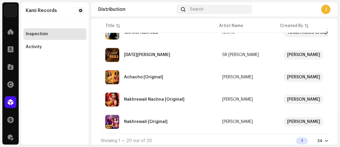
click at [79, 95] on div "Kami Records Inspection Activity" at bounding box center [55, 73] width 68 height 142
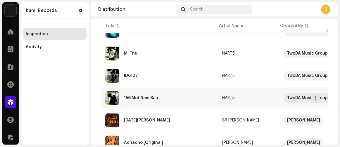
scroll to position [372, 0]
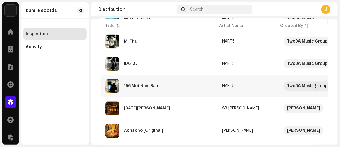
click at [154, 85] on div "156 Mot Nam Sau" at bounding box center [141, 86] width 34 height 4
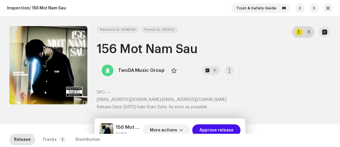
click at [302, 32] on button "1" at bounding box center [303, 32] width 22 height 12
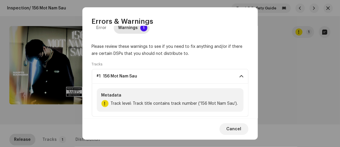
scroll to position [21, 0]
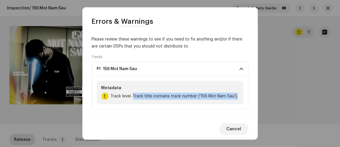
drag, startPoint x: 133, startPoint y: 94, endPoint x: 265, endPoint y: 92, distance: 132.3
click at [265, 92] on div "Errors & Warnings Error Warnings 1 Please review these warnings to see if you n…" at bounding box center [170, 73] width 340 height 147
copy span "Track title contains track number ('156 Mot Nam Sau')."
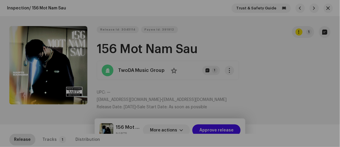
click at [277, 115] on div "Errors & Warnings Error Warnings 1 Please review these warnings to see if you n…" at bounding box center [170, 73] width 340 height 147
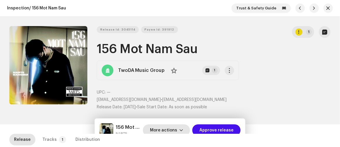
click at [169, 127] on span "More actions" at bounding box center [163, 130] width 27 height 12
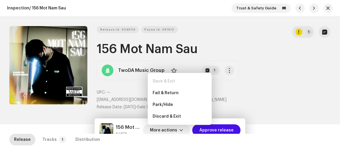
click at [163, 86] on div "Save & Exit" at bounding box center [179, 81] width 59 height 12
click at [162, 90] on span "Fail & Return" at bounding box center [166, 92] width 26 height 5
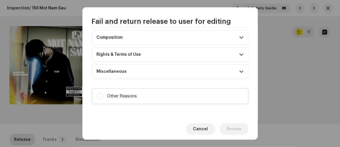
click at [167, 95] on label "Other Reasons" at bounding box center [170, 96] width 157 height 16
click at [103, 95] on input "Other Reasons" at bounding box center [100, 96] width 6 height 6
checkbox input "true"
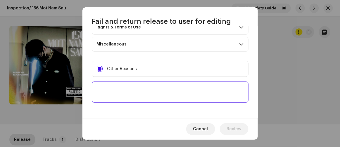
click at [167, 95] on textarea at bounding box center [170, 91] width 157 height 21
paste textarea "Track title contains track number ('156 Mot Nam Sau')."
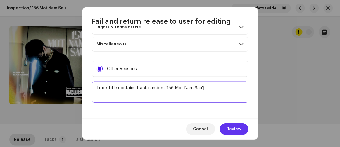
type textarea "Track title contains track number ('156 Mot Nam Sau')."
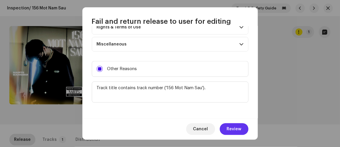
click at [235, 127] on span "Review" at bounding box center [234, 129] width 15 height 12
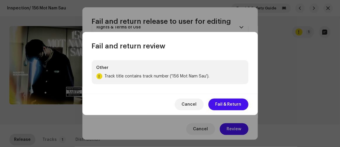
drag, startPoint x: 226, startPoint y: 102, endPoint x: 230, endPoint y: 20, distance: 82.0
click at [226, 102] on span "Fail & Return" at bounding box center [229, 104] width 26 height 12
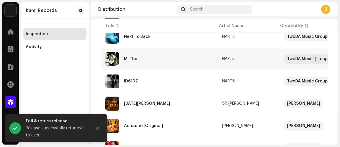
scroll to position [353, 0]
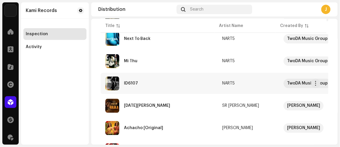
click at [162, 82] on div "ID6107" at bounding box center [159, 83] width 108 height 14
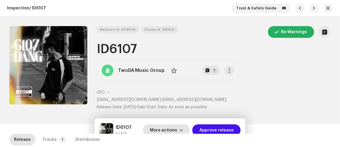
click at [169, 128] on span "More actions" at bounding box center [163, 130] width 27 height 12
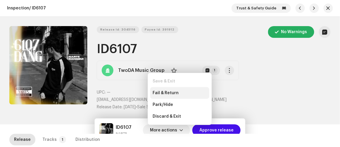
click at [167, 95] on div "Fail & Return" at bounding box center [179, 93] width 59 height 12
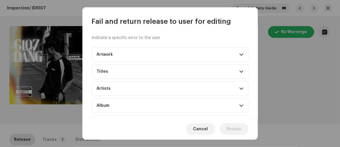
click at [175, 133] on div "Cancel Review" at bounding box center [171, 128] width 176 height 21
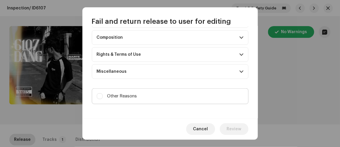
click at [136, 97] on label "Other Reasons" at bounding box center [170, 96] width 157 height 16
click at [103, 97] on input "Other Reasons" at bounding box center [100, 96] width 6 height 6
checkbox input "true"
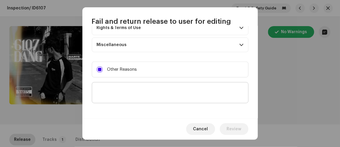
scroll to position [112, 0]
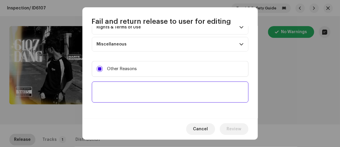
click at [136, 98] on textarea at bounding box center [170, 91] width 157 height 21
paste textarea "Your music released the wrong Album Title: Read More Carefully:[URL][DOMAIN_NAM…"
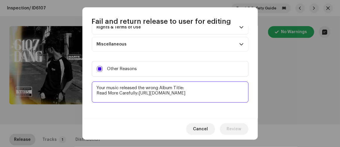
scroll to position [4, 0]
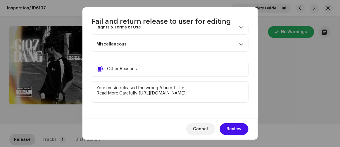
type textarea "Your music released the wrong Album Title: Read More Carefully:[URL][DOMAIN_NAM…"
click at [234, 126] on span "Review" at bounding box center [234, 129] width 15 height 12
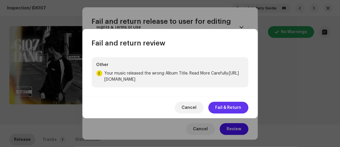
click at [224, 104] on span "Fail & Return" at bounding box center [229, 108] width 26 height 12
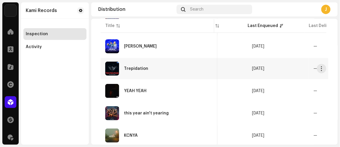
scroll to position [0, 281]
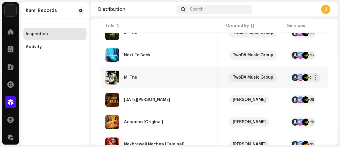
click at [162, 75] on div "Mi Thu" at bounding box center [159, 77] width 108 height 14
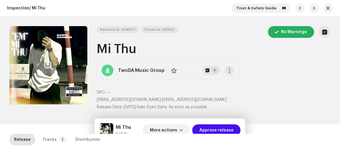
click at [18, 47] on button "Zoom Image" at bounding box center [48, 65] width 78 height 78
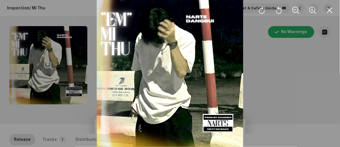
click at [325, 87] on div at bounding box center [170, 73] width 340 height 147
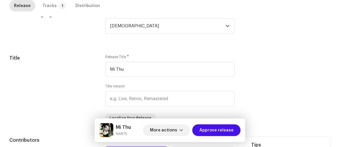
scroll to position [426, 0]
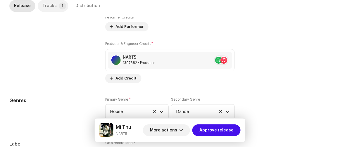
click at [56, 8] on p-tab "Tracks 1" at bounding box center [53, 6] width 31 height 12
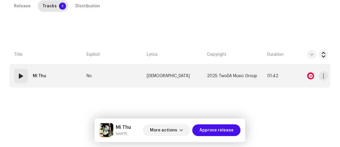
click at [309, 75] on div at bounding box center [311, 75] width 7 height 7
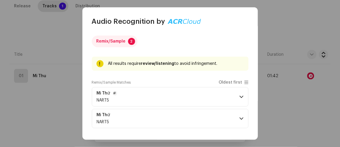
click at [195, 91] on p-accordion-header "Mi Thứ NART5" at bounding box center [170, 96] width 157 height 19
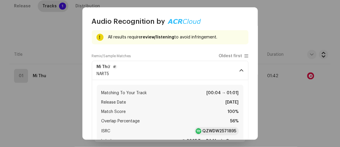
scroll to position [53, 0]
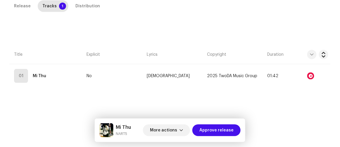
click at [30, 105] on div "Audio Recognition by Remix/Sample 2 All results require review/listening to avo…" at bounding box center [170, 73] width 340 height 147
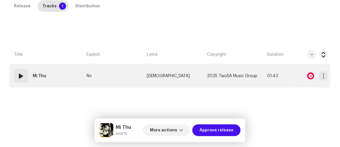
click at [124, 73] on td "No" at bounding box center [114, 75] width 60 height 23
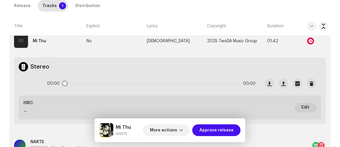
scroll to position [160, 0]
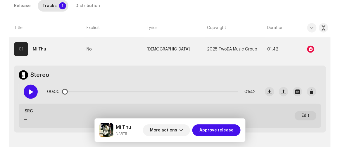
click at [29, 90] on span at bounding box center [30, 91] width 5 height 5
click at [28, 89] on span at bounding box center [30, 91] width 5 height 5
click at [34, 90] on div at bounding box center [31, 92] width 14 height 14
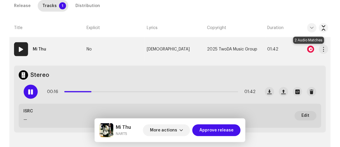
click at [309, 51] on div at bounding box center [311, 49] width 7 height 7
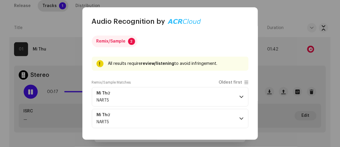
scroll to position [26, 0]
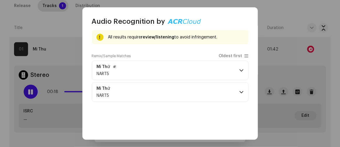
click at [168, 73] on p-accordion-header "Mi Thứ NART5" at bounding box center [170, 70] width 157 height 19
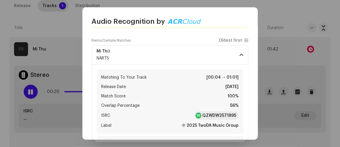
scroll to position [53, 0]
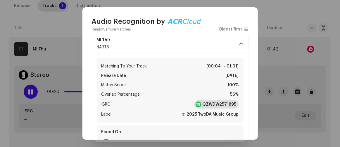
click at [206, 102] on strong "QZWDW2571895" at bounding box center [220, 104] width 34 height 6
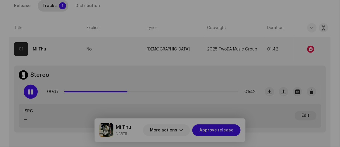
click at [1, 105] on div "Audio Recognition by Remix/Sample 2 All results require review/listening to avo…" at bounding box center [170, 73] width 340 height 147
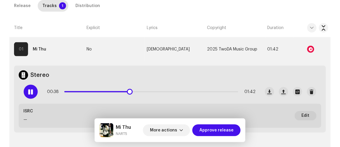
click at [23, 88] on div "00:38 01:42" at bounding box center [139, 91] width 241 height 23
drag, startPoint x: 31, startPoint y: 87, endPoint x: 37, endPoint y: 90, distance: 6.6
click at [31, 87] on div at bounding box center [31, 92] width 14 height 14
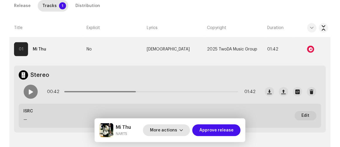
click at [177, 130] on span "More actions" at bounding box center [163, 130] width 27 height 12
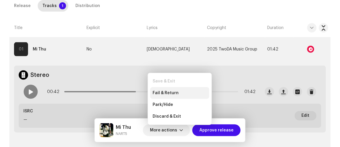
click at [166, 90] on span "Fail & Return" at bounding box center [166, 92] width 26 height 5
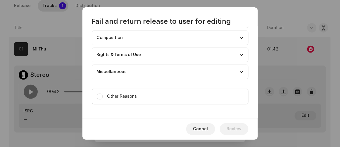
scroll to position [85, 0]
click at [115, 79] on div "Indicate a specific error to the user Artwork Upscaled art / bad quality Logo /…" at bounding box center [171, 72] width 176 height 92
click at [114, 89] on label "Other Reasons" at bounding box center [170, 96] width 157 height 16
click at [103, 93] on input "Other Reasons" at bounding box center [100, 96] width 6 height 6
checkbox input "true"
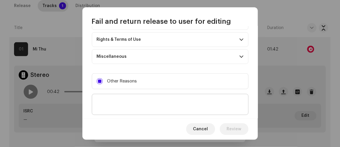
scroll to position [112, 0]
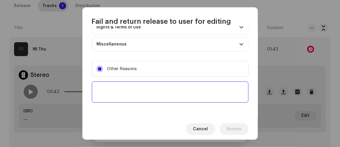
click at [120, 91] on textarea at bounding box center [170, 91] width 157 height 21
paste textarea "Please add the ISRC code to the track."
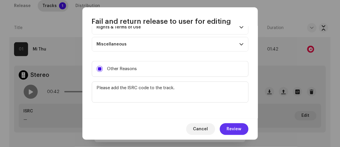
type textarea "Please add the ISRC code to the track."
click at [244, 132] on button "Review" at bounding box center [234, 129] width 29 height 12
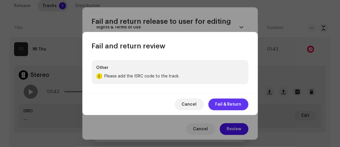
click at [229, 102] on span "Fail & Return" at bounding box center [229, 104] width 26 height 12
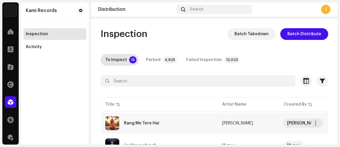
click at [176, 128] on div "Rang Me Tere Hai" at bounding box center [159, 123] width 108 height 14
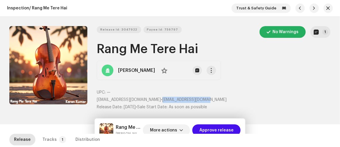
drag, startPoint x: 151, startPoint y: 99, endPoint x: 199, endPoint y: 98, distance: 48.6
click at [199, 98] on p "[EMAIL_ADDRESS][DOMAIN_NAME] • [EMAIL_ADDRESS][DOMAIN_NAME]" at bounding box center [214, 100] width 234 height 6
copy span "[EMAIL_ADDRESS][DOMAIN_NAME]"
click at [170, 129] on span "More actions" at bounding box center [163, 130] width 27 height 12
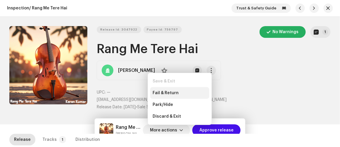
click at [165, 91] on span "Fail & Return" at bounding box center [166, 92] width 26 height 5
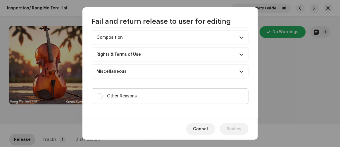
click at [163, 95] on label "Other Reasons" at bounding box center [170, 96] width 157 height 16
click at [103, 95] on input "Other Reasons" at bounding box center [100, 96] width 6 height 6
checkbox input "true"
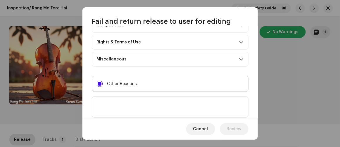
scroll to position [112, 0]
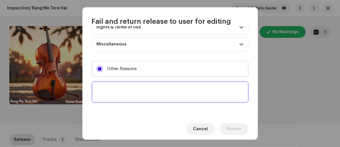
click at [167, 95] on textarea at bounding box center [170, 91] width 157 height 21
paste textarea "To ensure the intellectual property of your high-profile artist and to protect …"
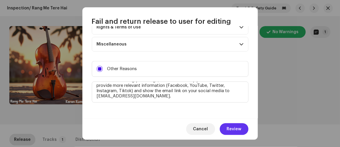
type textarea "To ensure the intellectual property of your high-profile artist and to protect …"
click at [235, 124] on span "Review" at bounding box center [234, 129] width 15 height 12
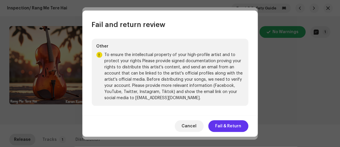
click at [229, 123] on span "Fail & Return" at bounding box center [229, 126] width 26 height 12
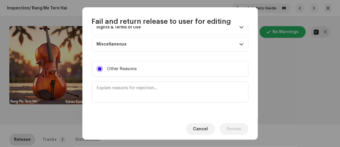
scroll to position [0, 0]
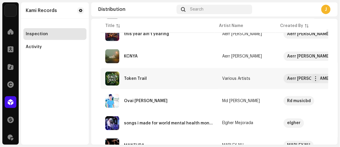
scroll to position [186, 0]
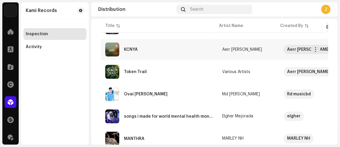
click at [146, 46] on div "KCNYA" at bounding box center [159, 49] width 108 height 14
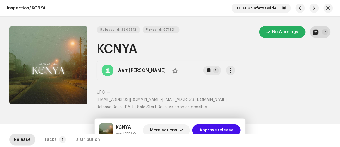
click at [314, 32] on span "button" at bounding box center [316, 32] width 5 height 5
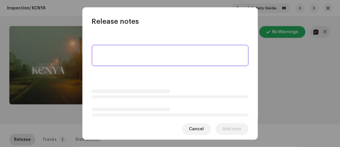
scroll to position [35, 0]
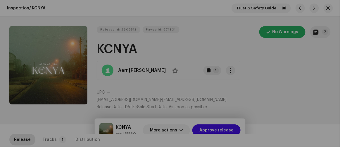
click at [263, 93] on div "Release notes [DATE] AUTO NOTE - RELEASE FAILED INSPECTION Other Your music rel…" at bounding box center [170, 73] width 340 height 147
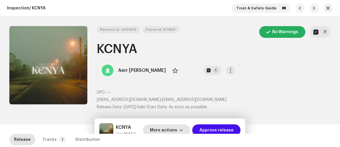
click at [169, 128] on span "More actions" at bounding box center [163, 130] width 27 height 12
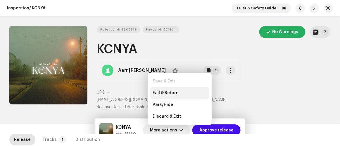
click at [165, 94] on span "Fail & Return" at bounding box center [166, 92] width 26 height 5
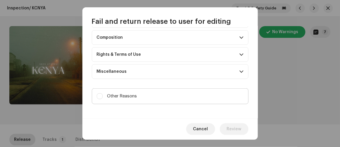
click at [153, 92] on label "Other Reasons" at bounding box center [170, 96] width 157 height 16
click at [103, 93] on input "Other Reasons" at bounding box center [100, 96] width 6 height 6
checkbox input "true"
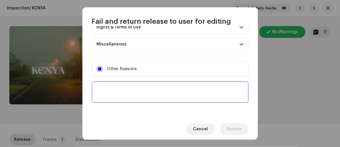
click at [160, 91] on textarea at bounding box center [170, 91] width 157 height 21
paste textarea "Your music released the wrong Album Title: Read More Carefully:[URL][DOMAIN_NAM…"
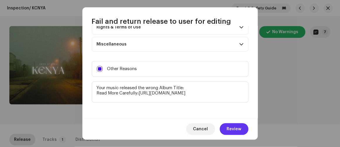
type textarea "Your music released the wrong Album Title: Read More Carefully:[URL][DOMAIN_NAM…"
click at [239, 128] on span "Review" at bounding box center [234, 129] width 15 height 12
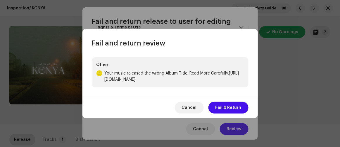
scroll to position [2, 0]
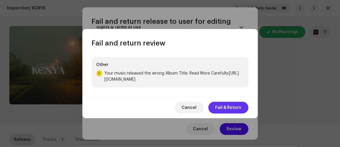
click at [229, 112] on span "Fail & Return" at bounding box center [229, 108] width 26 height 12
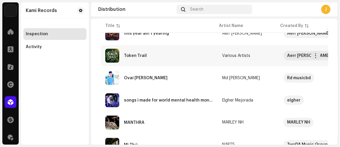
scroll to position [153, 0]
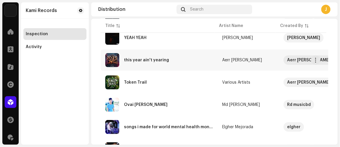
click at [140, 59] on div "this year ain't yearing" at bounding box center [146, 60] width 45 height 4
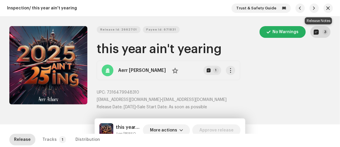
click at [314, 33] on span "button" at bounding box center [316, 32] width 5 height 5
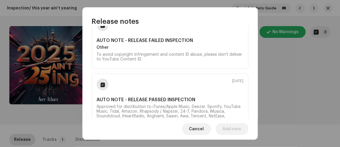
scroll to position [106, 0]
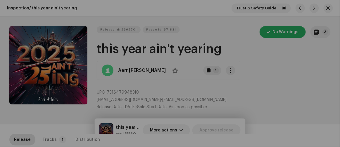
click at [305, 84] on div "Release notes [DATE] AUTO NOTE - RELEASE FAILED INSPECTION Other To avoid copyr…" at bounding box center [170, 73] width 340 height 147
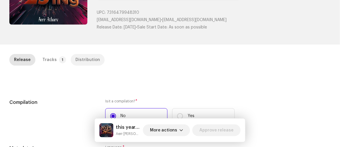
click at [84, 62] on div "Distribution" at bounding box center [88, 60] width 25 height 12
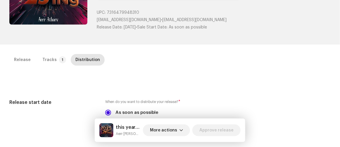
scroll to position [186, 0]
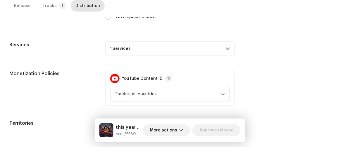
click at [157, 50] on p-accordion-header "1 Services" at bounding box center [170, 48] width 130 height 15
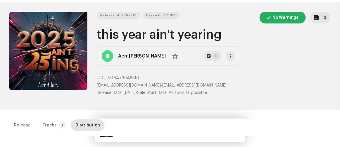
scroll to position [0, 0]
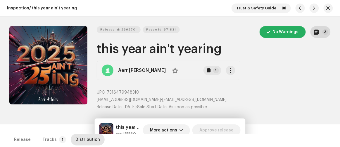
click at [316, 32] on span "button" at bounding box center [316, 32] width 5 height 5
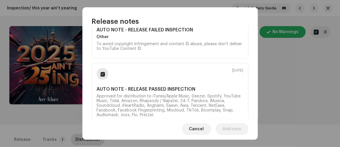
scroll to position [80, 0]
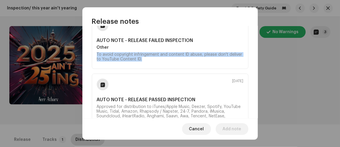
drag, startPoint x: 146, startPoint y: 60, endPoint x: 87, endPoint y: 54, distance: 59.5
click at [87, 54] on div "[DATE] AUTO NOTE - RELEASE FAILED INSPECTION Other To avoid copyright infringem…" at bounding box center [171, 72] width 176 height 92
copy div "To avoid copyright infringement and content ID abuse, please don't deliver to Y…"
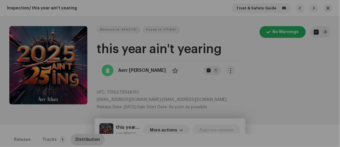
click at [282, 68] on div "Release notes [DATE] AUTO NOTE - RELEASE FAILED INSPECTION Other To avoid copyr…" at bounding box center [170, 73] width 340 height 147
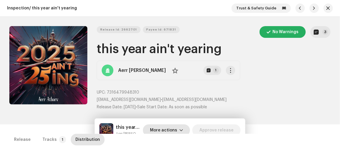
click at [165, 127] on span "More actions" at bounding box center [163, 130] width 27 height 12
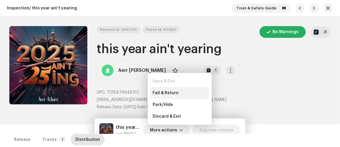
click at [160, 91] on span "Fail & Return" at bounding box center [166, 92] width 26 height 5
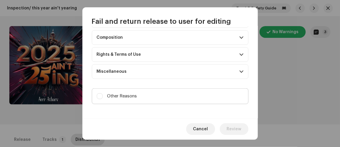
click at [157, 92] on label "Other Reasons" at bounding box center [170, 96] width 157 height 16
click at [103, 93] on input "Other Reasons" at bounding box center [100, 96] width 6 height 6
checkbox input "true"
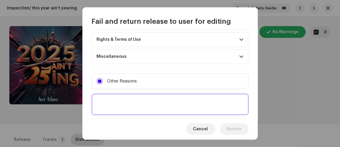
click at [157, 94] on textarea at bounding box center [170, 104] width 157 height 21
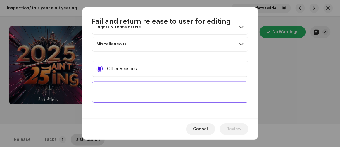
click at [158, 87] on textarea at bounding box center [170, 91] width 157 height 21
paste textarea "To avoid copyright infringement and content ID abuse, please don't deliver to Y…"
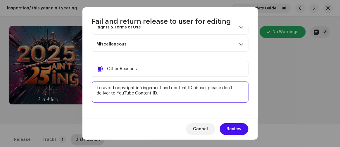
type textarea "To avoid copyright infringement and content ID abuse, please don't deliver to Y…"
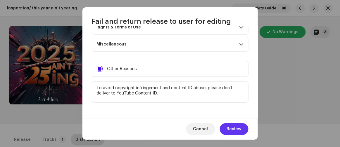
click at [232, 129] on span "Review" at bounding box center [234, 129] width 15 height 12
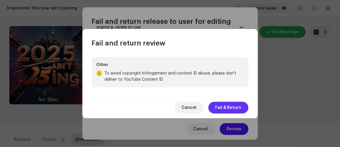
click at [222, 104] on span "Fail & Return" at bounding box center [229, 108] width 26 height 12
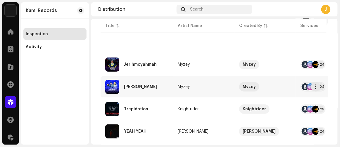
scroll to position [80, 0]
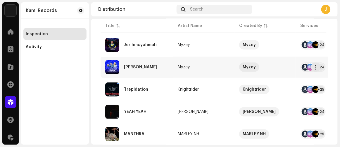
click at [145, 64] on div "[PERSON_NAME]" at bounding box center [136, 67] width 63 height 14
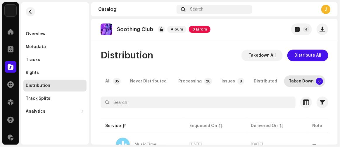
click at [200, 28] on span "8 Errors" at bounding box center [200, 29] width 22 height 7
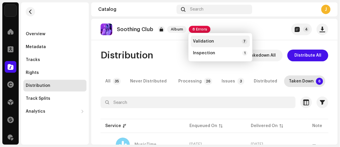
click at [205, 39] on span "Validation" at bounding box center [203, 41] width 21 height 5
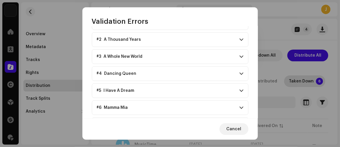
scroll to position [70, 0]
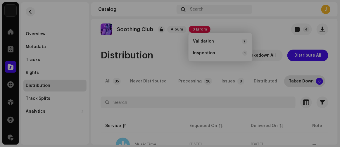
click at [263, 12] on div "Validation Errors Address the following issues before you can distribute. Track…" at bounding box center [170, 73] width 340 height 147
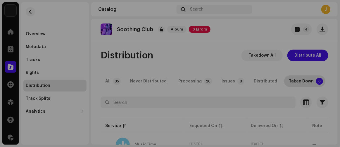
scroll to position [150, 0]
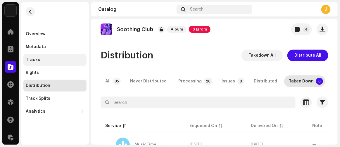
click at [35, 59] on div "Tracks" at bounding box center [33, 59] width 14 height 5
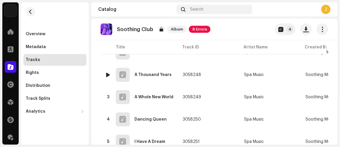
scroll to position [80, 0]
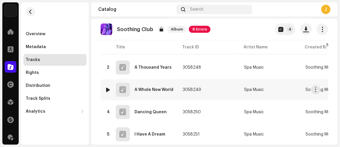
click at [107, 87] on div at bounding box center [108, 89] width 4 height 5
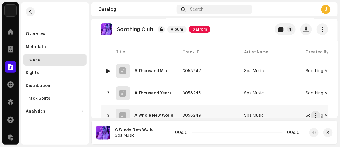
scroll to position [53, 0]
click at [164, 133] on span at bounding box center [164, 132] width 4 height 5
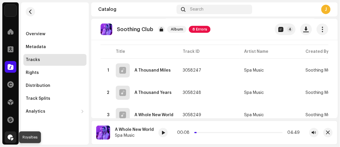
click at [5, 137] on div at bounding box center [11, 137] width 12 height 12
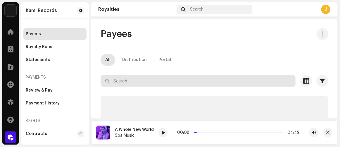
click at [143, 78] on input "text" at bounding box center [198, 81] width 195 height 12
paste input "[EMAIL_ADDRESS][DOMAIN_NAME]"
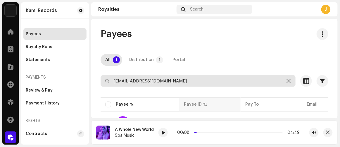
scroll to position [32, 0]
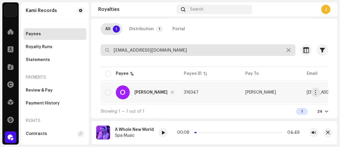
type input "[EMAIL_ADDRESS][DOMAIN_NAME]"
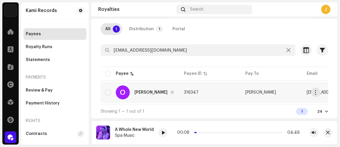
copy tr "[PERSON_NAME]"
drag, startPoint x: 239, startPoint y: 92, endPoint x: 280, endPoint y: 92, distance: 41.0
click at [280, 92] on tr "O Oliwia Radomska 316347 [PERSON_NAME] [EMAIL_ADDRESS][DOMAIN_NAME] [DATE] $0.1…" at bounding box center [332, 92] width 463 height 21
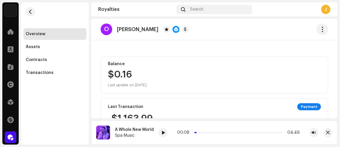
scroll to position [80, 0]
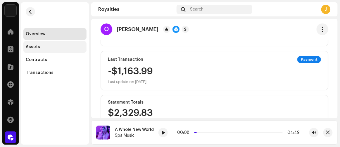
click at [77, 47] on div "Assets" at bounding box center [55, 46] width 59 height 5
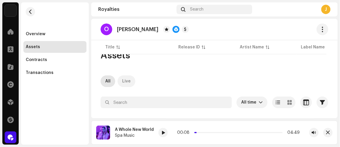
click at [129, 80] on div "Live" at bounding box center [126, 81] width 8 height 12
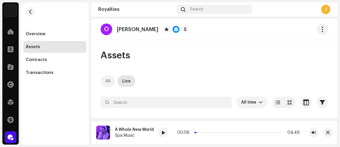
click at [106, 79] on div "All" at bounding box center [107, 81] width 5 height 12
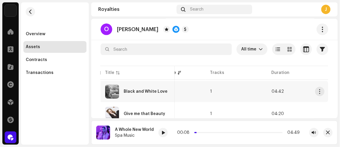
click at [191, 88] on td "[DATE]" at bounding box center [174, 91] width 61 height 21
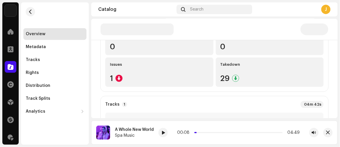
scroll to position [91, 0]
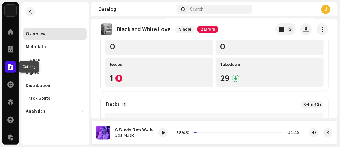
click at [11, 68] on span at bounding box center [11, 66] width 6 height 5
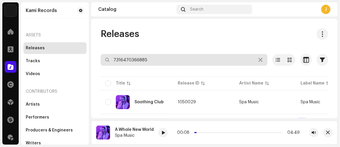
drag, startPoint x: 155, startPoint y: 59, endPoint x: 63, endPoint y: 54, distance: 92.3
click at [63, 54] on div "Kami Records Home Clients Catalog Rights Distribution Finance Royalties Trust &…" at bounding box center [170, 73] width 340 height 147
paste input "9168190"
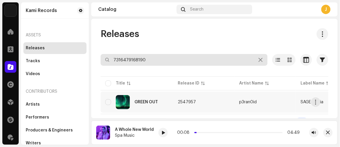
type input "7316479168190"
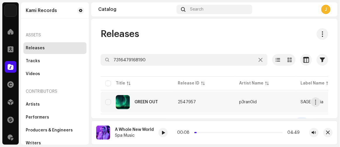
click at [212, 106] on td "2547957" at bounding box center [203, 101] width 61 height 21
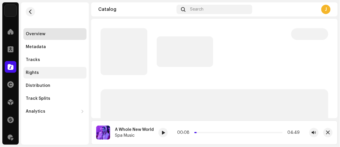
click at [37, 73] on div "Rights" at bounding box center [32, 72] width 13 height 5
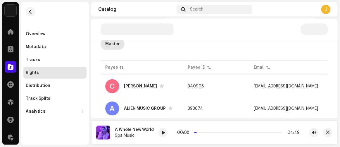
scroll to position [52, 0]
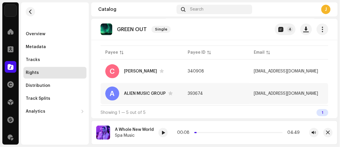
click at [215, 92] on td "393674" at bounding box center [217, 93] width 66 height 21
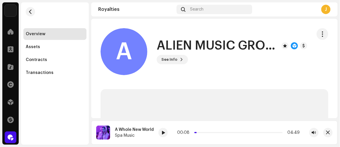
click at [210, 48] on h1 "ALIEN MUSIC GROUP" at bounding box center [217, 45] width 120 height 13
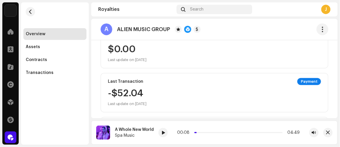
scroll to position [26, 0]
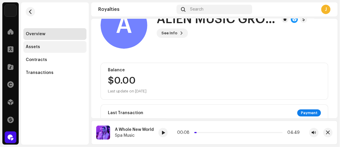
click at [36, 46] on div "Assets" at bounding box center [33, 46] width 14 height 5
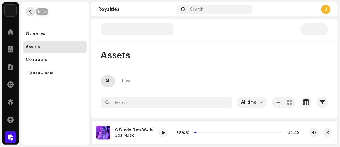
click at [32, 11] on span "button" at bounding box center [30, 11] width 4 height 5
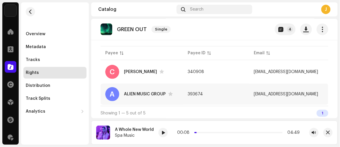
scroll to position [52, 0]
click at [239, 99] on td "393674" at bounding box center [217, 93] width 66 height 21
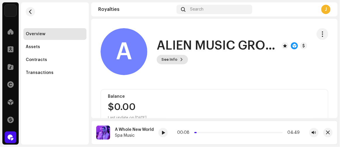
click at [172, 57] on span "See Info" at bounding box center [170, 60] width 16 height 12
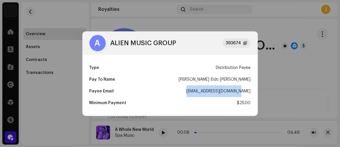
drag, startPoint x: 193, startPoint y: 91, endPoint x: 253, endPoint y: 92, distance: 59.4
click at [253, 92] on div "Type Distribution Payee Pay To Name [PERSON_NAME] Đức [PERSON_NAME] Payee Email…" at bounding box center [171, 85] width 176 height 61
copy div "[EMAIL_ADDRESS][DOMAIN_NAME]"
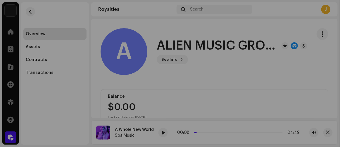
drag, startPoint x: 151, startPoint y: 19, endPoint x: 145, endPoint y: 23, distance: 7.5
click at [151, 19] on div "A ALIEN MUSIC GROUP 393674 Type Distribution Payee Pay To Name [PERSON_NAME] Đứ…" at bounding box center [170, 73] width 340 height 147
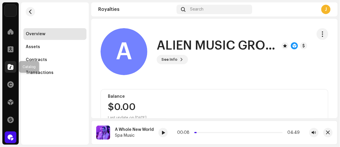
click at [8, 66] on span at bounding box center [11, 66] width 6 height 5
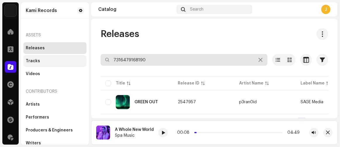
drag, startPoint x: 156, startPoint y: 60, endPoint x: 59, endPoint y: 57, distance: 96.9
click at [59, 57] on div "Kami Records Home Clients Catalog Rights Distribution Finance Royalties Trust &…" at bounding box center [170, 73] width 340 height 147
paste input "3871492"
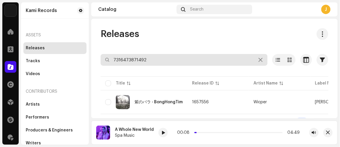
type input "7316473871492"
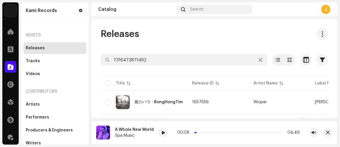
click at [182, 104] on div "紫のバラ - BongHongTim" at bounding box center [144, 102] width 78 height 14
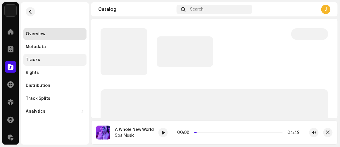
click at [32, 58] on div "Tracks" at bounding box center [33, 59] width 14 height 5
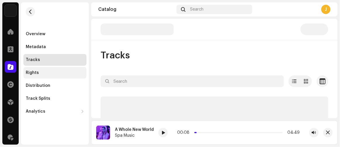
click at [35, 70] on div "Rights" at bounding box center [32, 72] width 13 height 5
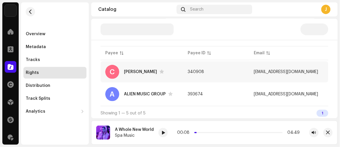
scroll to position [52, 0]
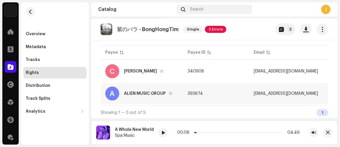
copy tr "[EMAIL_ADDRESS][DOMAIN_NAME]"
drag, startPoint x: 251, startPoint y: 91, endPoint x: 314, endPoint y: 92, distance: 62.9
click at [314, 92] on tr "A ALIEN MUSIC GROUP 393674 [EMAIL_ADDRESS][DOMAIN_NAME]" at bounding box center [215, 93] width 228 height 21
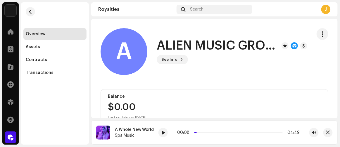
click at [9, 133] on div at bounding box center [11, 137] width 12 height 12
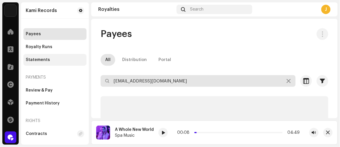
drag, startPoint x: 195, startPoint y: 84, endPoint x: 28, endPoint y: 63, distance: 168.2
click at [37, 63] on div "Kami Records Home Clients Catalog Rights Distribution Finance Royalties Trust &…" at bounding box center [170, 73] width 340 height 147
paste input "<[EMAIL_ADDRESS][DOMAIN_NAME]"
click at [116, 82] on input "<[EMAIL_ADDRESS][DOMAIN_NAME]" at bounding box center [198, 81] width 195 height 12
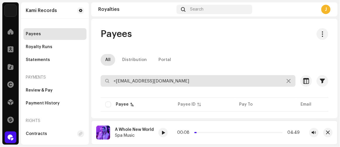
type input "[EMAIL_ADDRESS][DOMAIN_NAME]"
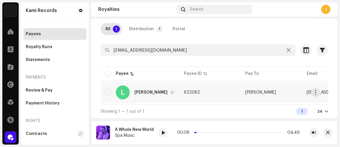
click at [228, 96] on td "622082" at bounding box center [209, 92] width 61 height 21
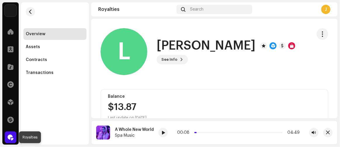
click at [12, 136] on span at bounding box center [11, 137] width 6 height 5
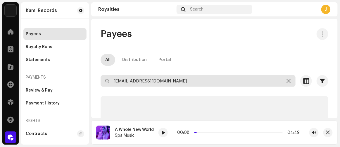
drag, startPoint x: 110, startPoint y: 80, endPoint x: 89, endPoint y: 84, distance: 21.8
click at [89, 84] on div "Kami Records Home Clients Catalog Rights Distribution Finance Royalties Trust &…" at bounding box center [170, 73] width 340 height 147
paste input "<[EMAIL_ADDRESS][DOMAIN_NAME]>"
click at [116, 82] on input "<[EMAIL_ADDRESS][DOMAIN_NAME]" at bounding box center [198, 81] width 195 height 12
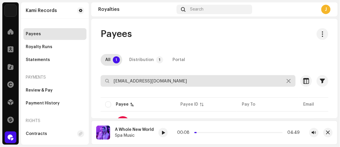
scroll to position [27, 0]
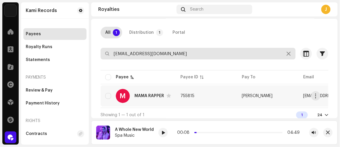
type input "[EMAIL_ADDRESS][DOMAIN_NAME]"
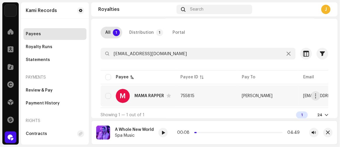
click at [214, 94] on td "755815" at bounding box center [206, 95] width 61 height 21
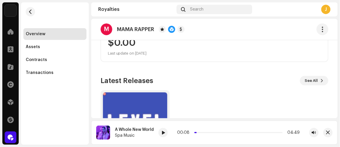
scroll to position [106, 0]
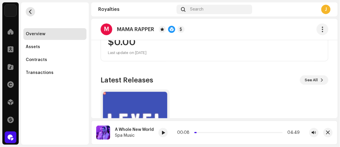
click at [29, 12] on span "button" at bounding box center [30, 11] width 4 height 5
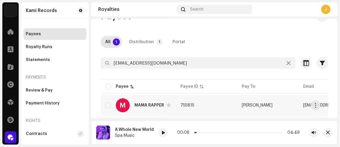
scroll to position [32, 0]
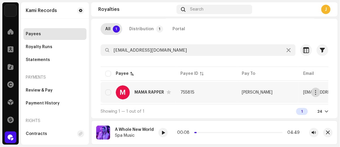
click at [315, 91] on span "button" at bounding box center [316, 92] width 4 height 5
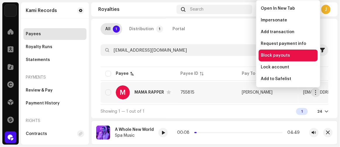
click at [275, 54] on span "Block payouts" at bounding box center [275, 55] width 29 height 5
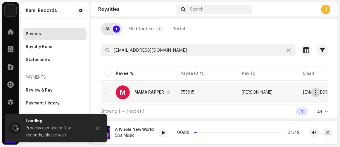
click at [316, 90] on span "button" at bounding box center [316, 92] width 4 height 5
click at [269, 66] on table "Payee Payee ID Pay To Email Last Statement Balance Statuses M MAMA RAPPER 75581…" at bounding box center [329, 84] width 456 height 39
click at [313, 91] on button "button" at bounding box center [315, 92] width 9 height 9
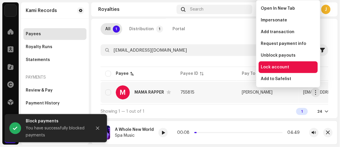
click at [272, 67] on span "Lock account" at bounding box center [275, 67] width 28 height 5
